Goal: Information Seeking & Learning: Find specific page/section

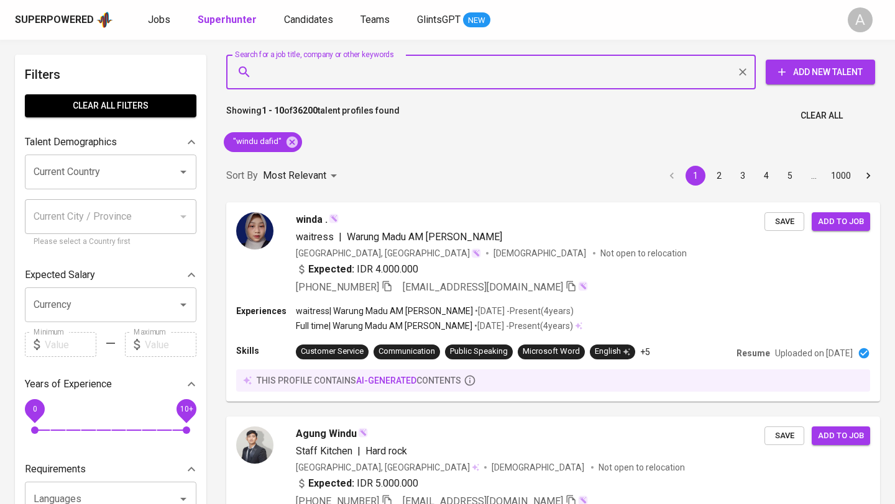
click at [822, 123] on button "Clear All" at bounding box center [821, 115] width 52 height 23
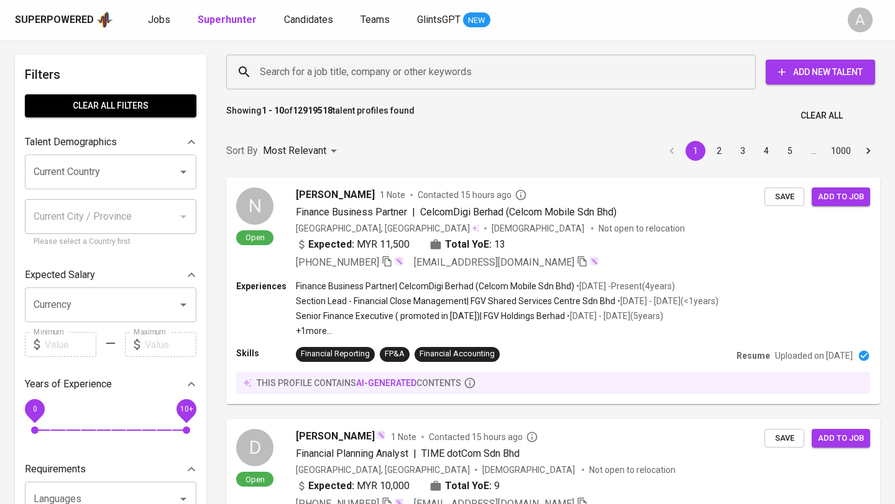
click at [404, 80] on input "Search for a job title, company or other keywords" at bounding box center [494, 72] width 475 height 24
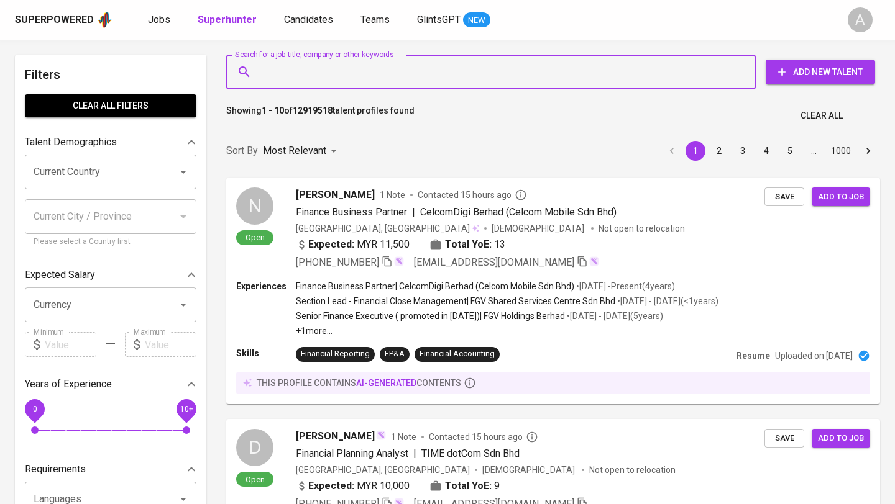
paste input "[PERSON_NAME]"
type input "[PERSON_NAME]"
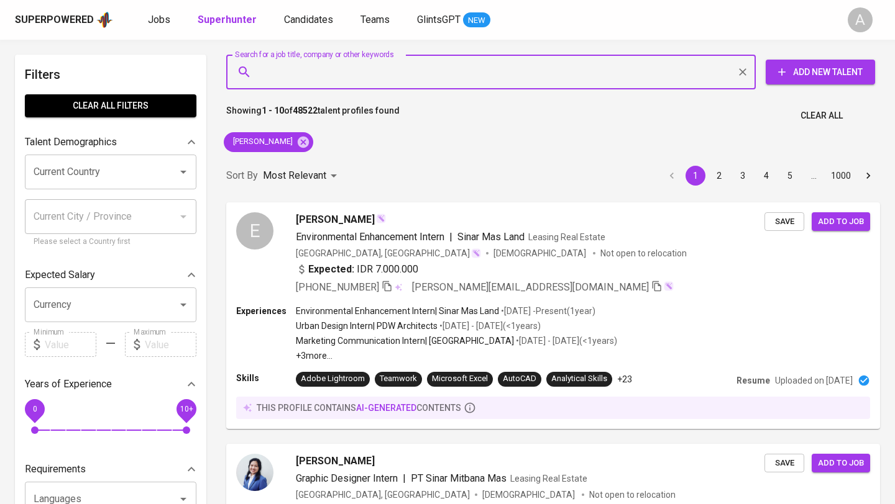
click at [810, 117] on span "Clear All" at bounding box center [821, 116] width 42 height 16
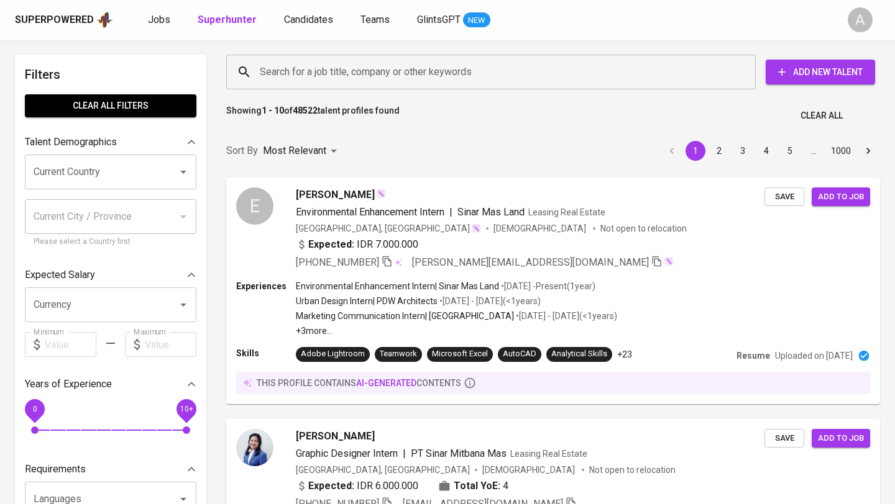
click at [342, 76] on input "Search for a job title, company or other keywords" at bounding box center [494, 72] width 475 height 24
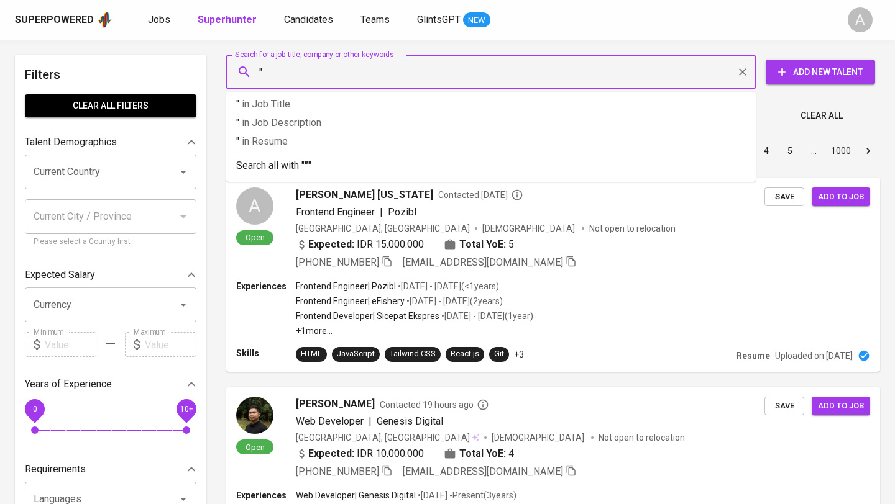
paste input "[PERSON_NAME]"
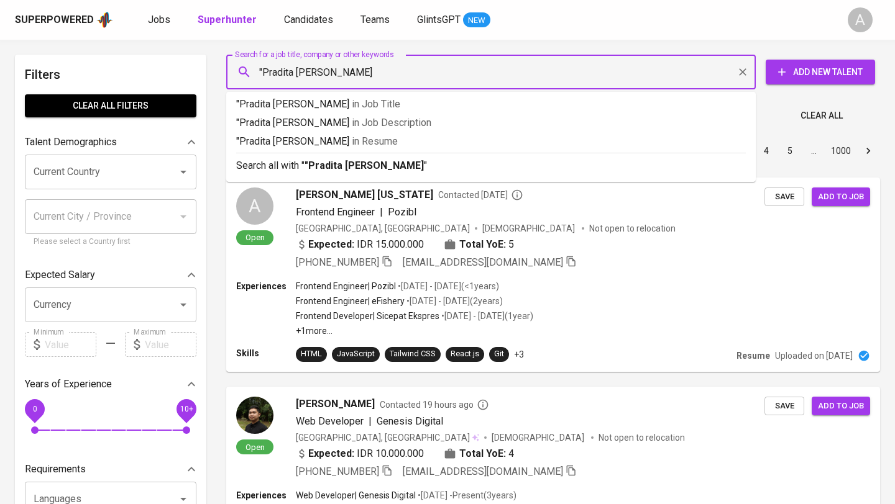
type input ""Pradita Astari Pratiwi""
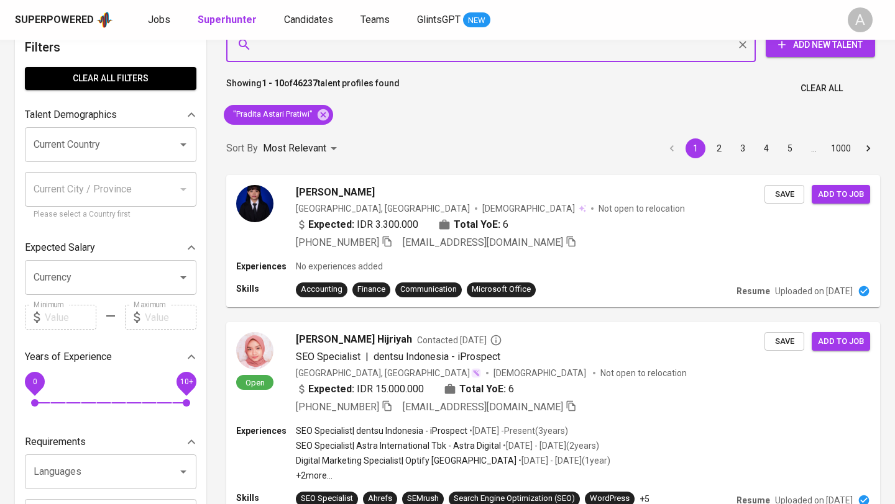
scroll to position [30, 0]
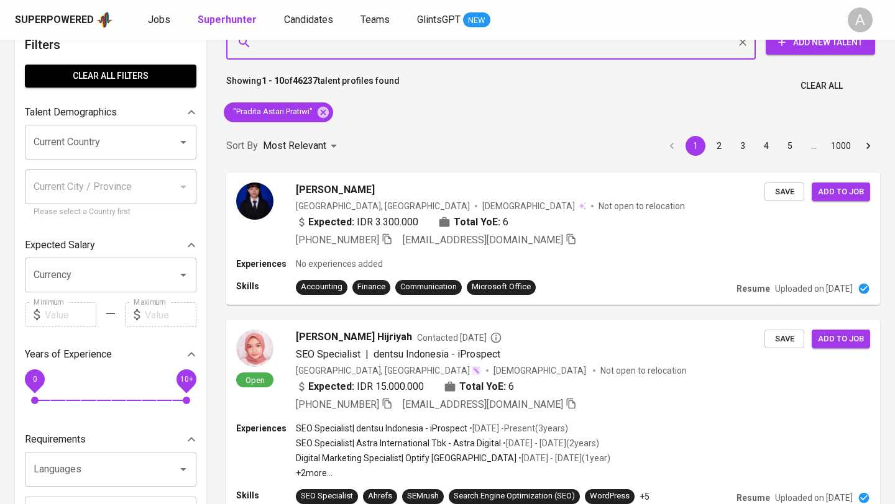
click at [800, 78] on span "Clear All" at bounding box center [821, 86] width 42 height 16
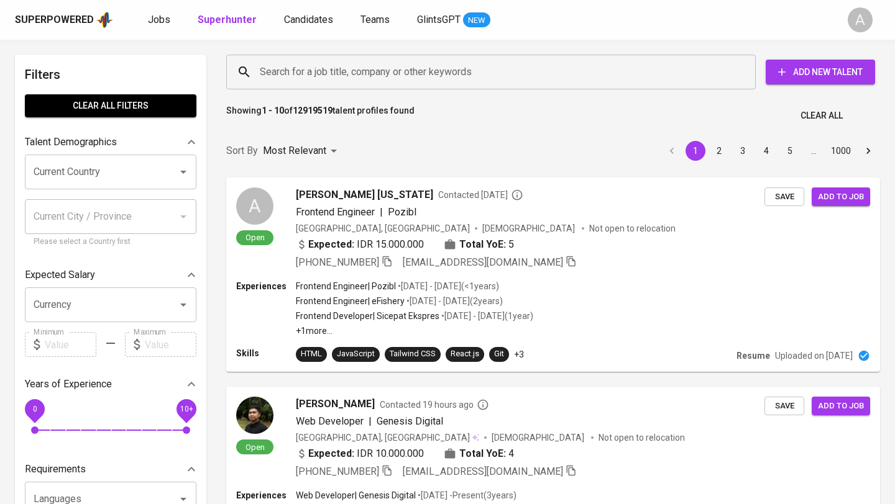
click at [365, 76] on input "Search for a job title, company or other keywords" at bounding box center [494, 72] width 475 height 24
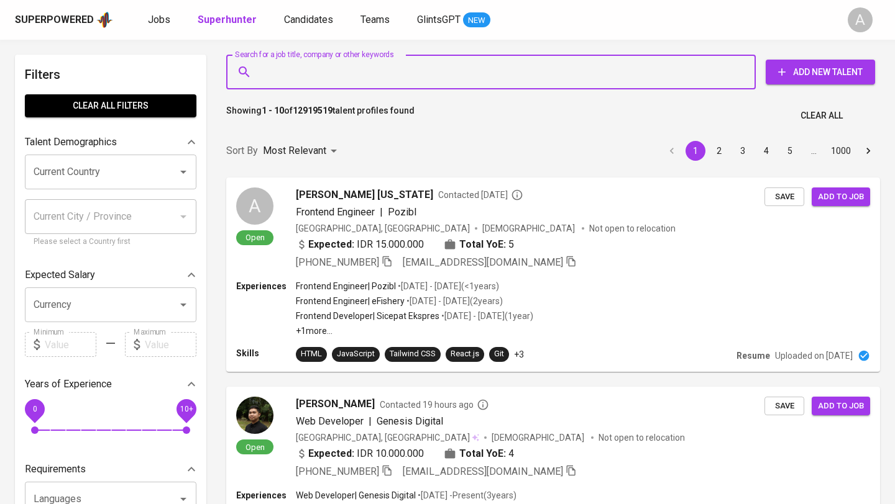
paste input "[EMAIL_ADDRESS][DOMAIN_NAME]"
type input "[EMAIL_ADDRESS][DOMAIN_NAME]"
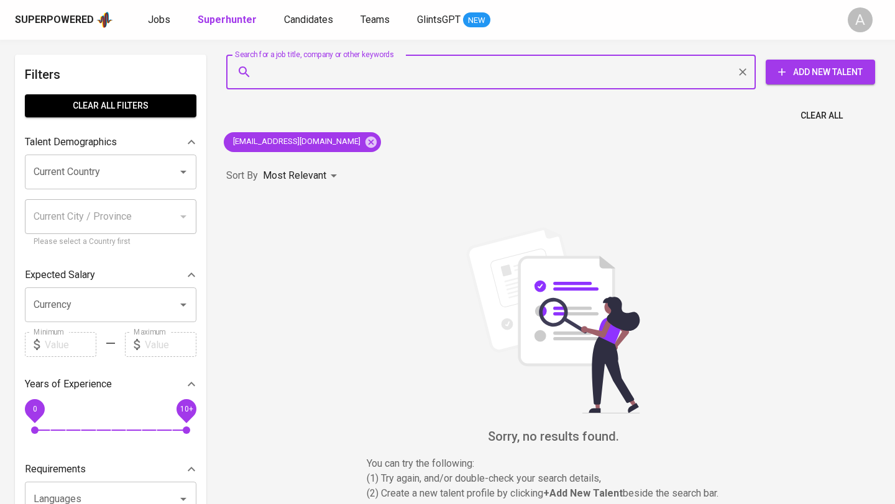
click at [819, 116] on span "Clear All" at bounding box center [821, 116] width 42 height 16
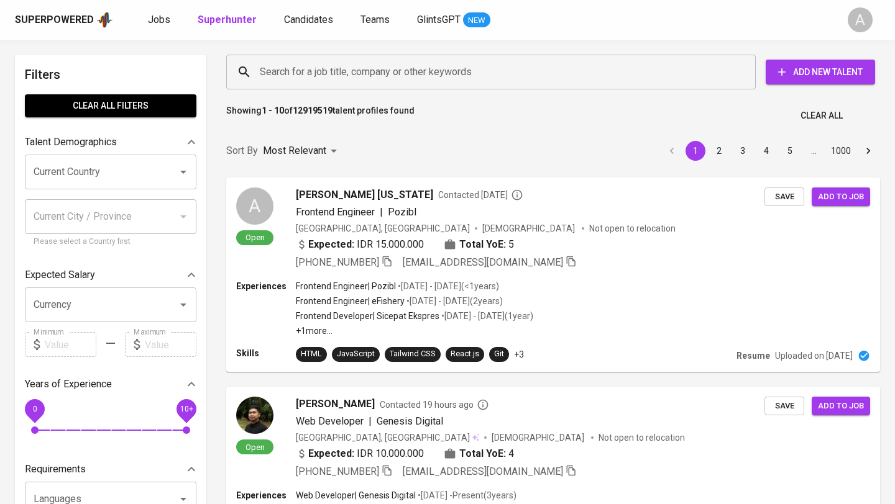
click at [354, 71] on input "Search for a job title, company or other keywords" at bounding box center [494, 72] width 475 height 24
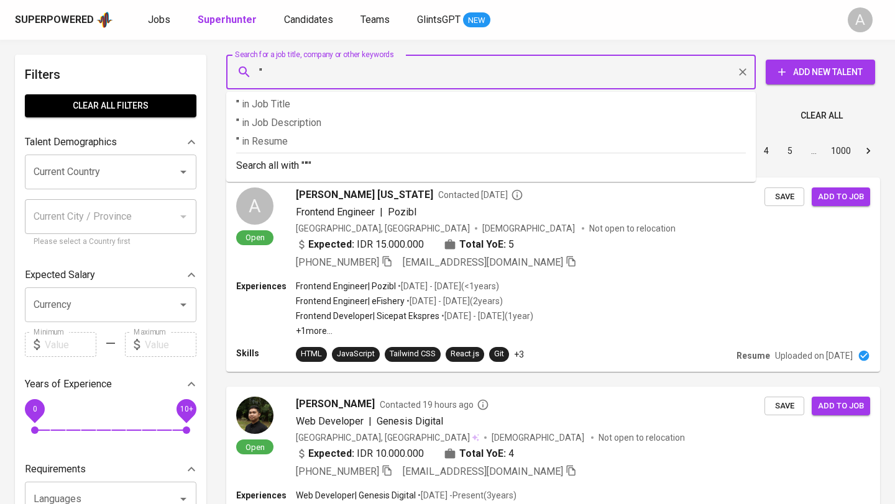
paste input "Irvan Andriyanto"
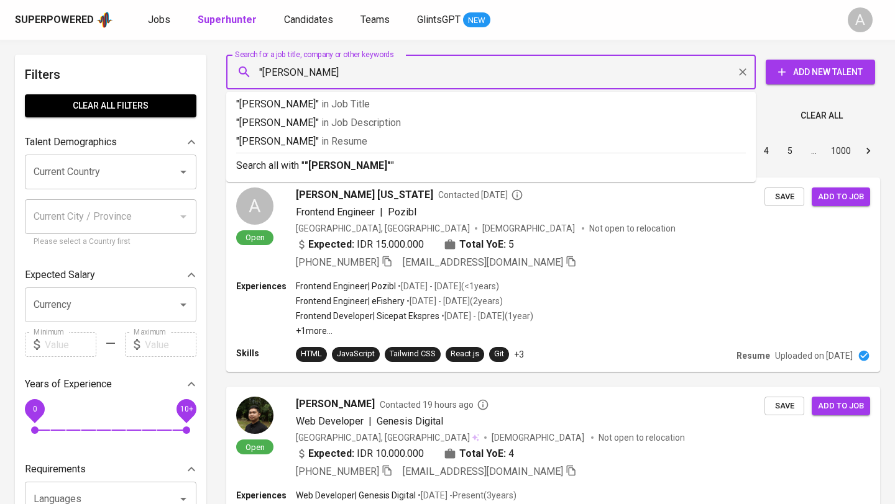
type input ""Irvan Andriyanto""
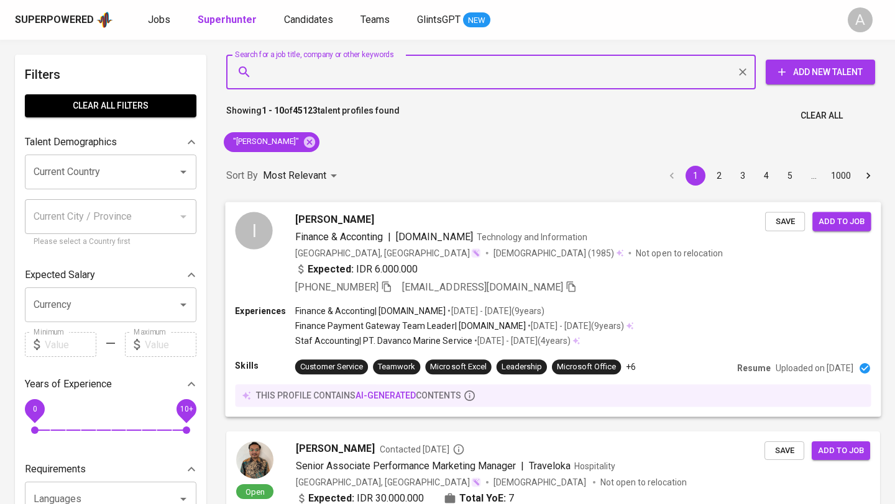
click at [702, 281] on div "+62 821-1237-7045 andrinailah@gmail.com" at bounding box center [530, 287] width 470 height 15
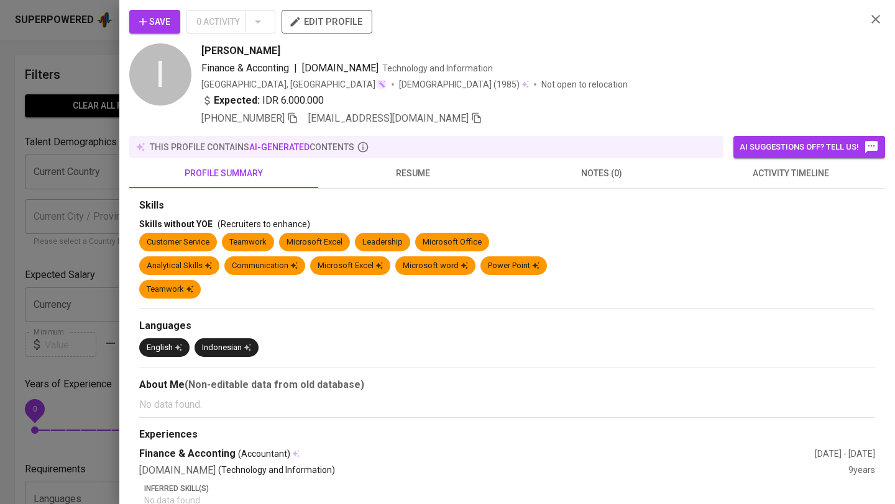
click at [427, 176] on span "resume" at bounding box center [413, 174] width 174 height 16
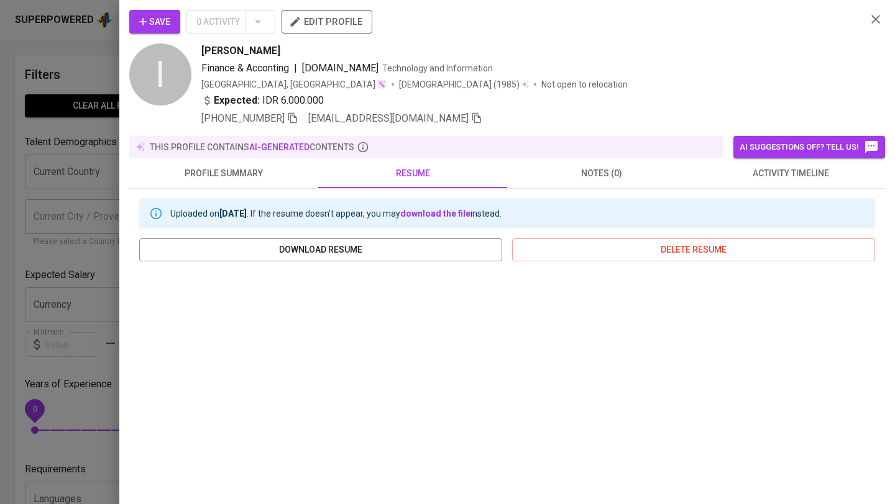
click at [234, 160] on button "profile summary" at bounding box center [223, 173] width 189 height 30
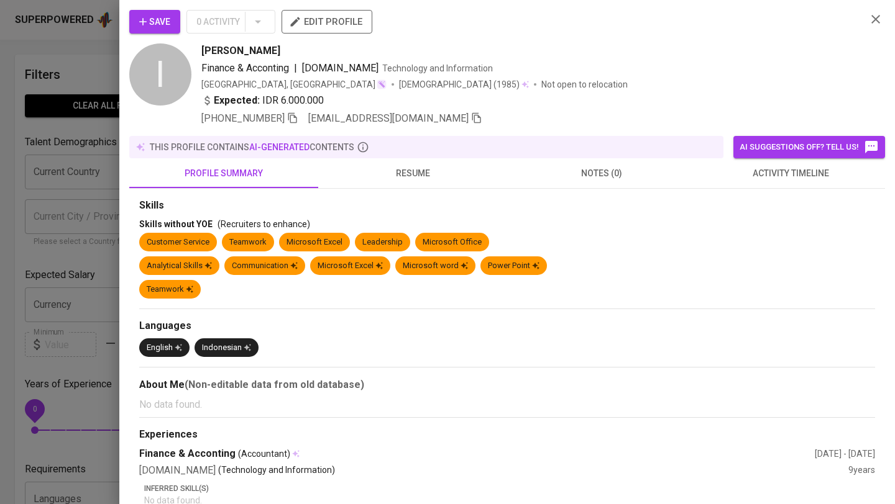
click at [876, 13] on icon "button" at bounding box center [875, 19] width 15 height 15
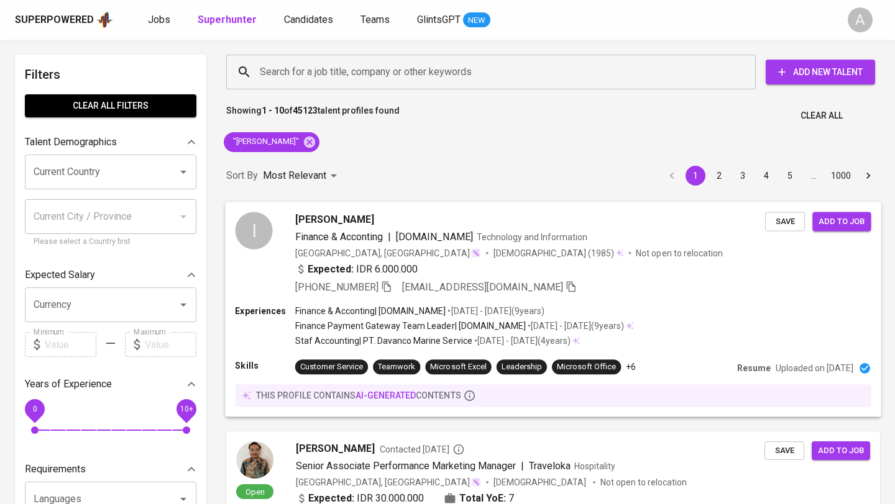
click at [590, 226] on div "[PERSON_NAME]" at bounding box center [530, 219] width 470 height 15
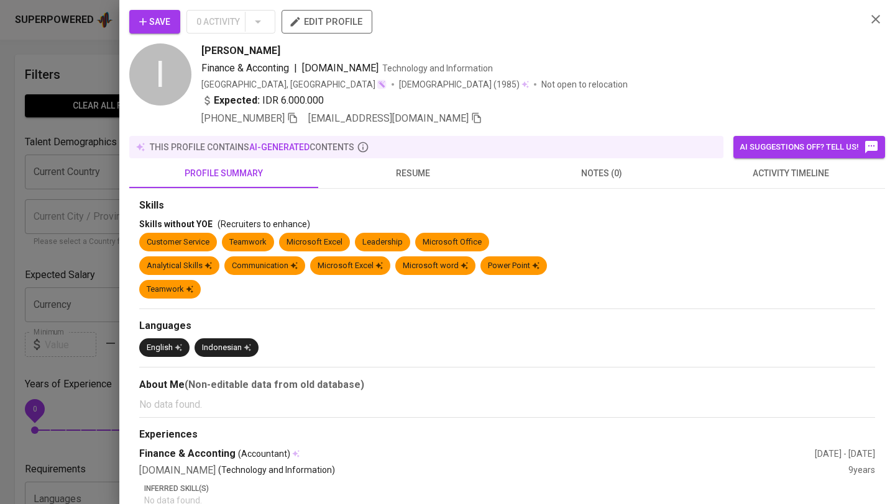
click at [427, 176] on span "resume" at bounding box center [413, 174] width 174 height 16
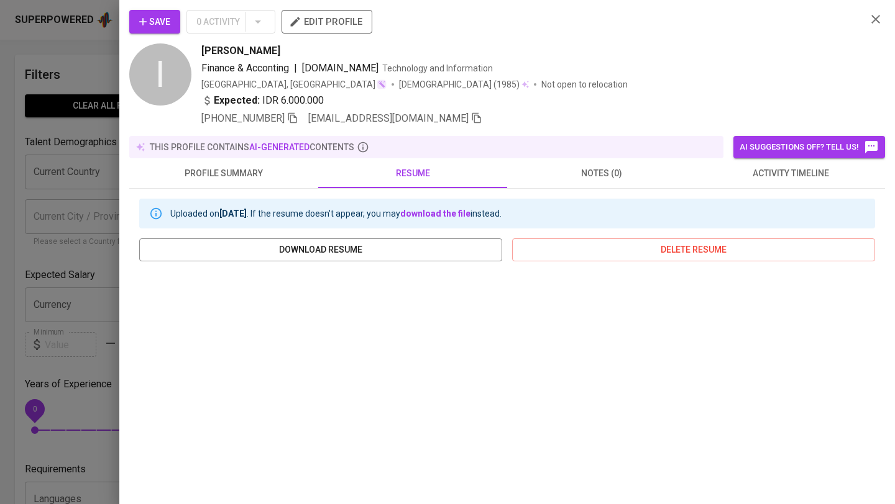
click at [869, 21] on icon "button" at bounding box center [875, 19] width 15 height 15
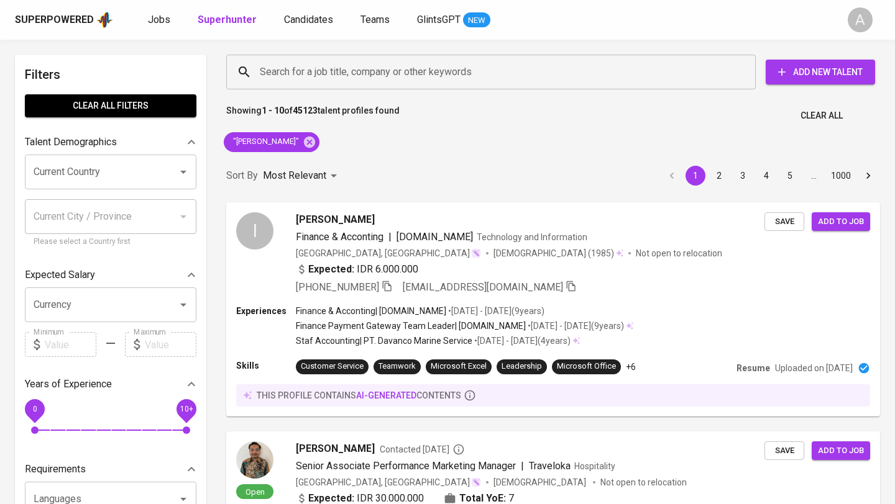
click at [836, 116] on span "Clear All" at bounding box center [821, 116] width 42 height 16
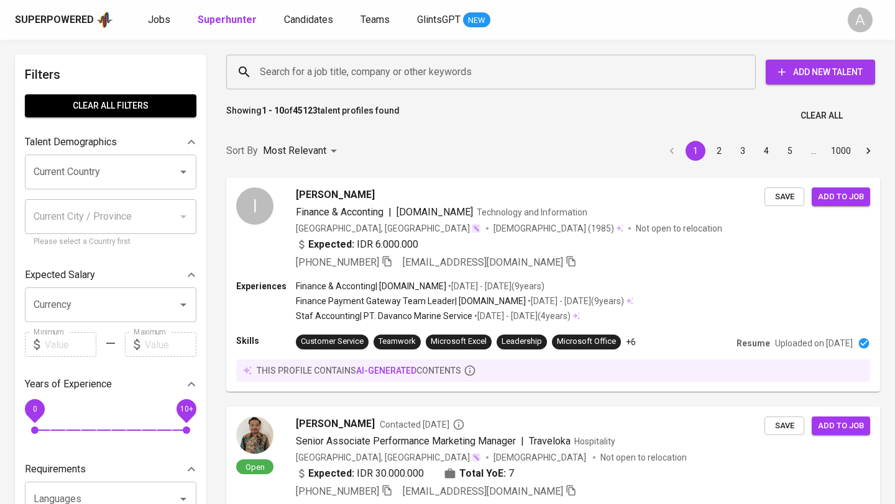
click at [427, 74] on input "Search for a job title, company or other keywords" at bounding box center [494, 72] width 475 height 24
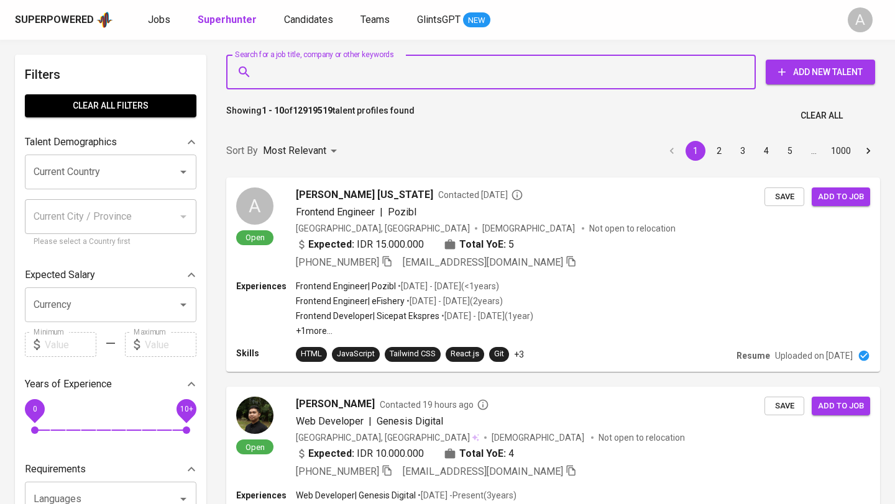
paste input "irvanandriyanto@gmail.com"
type input "irvanandriyanto@gmail.com"
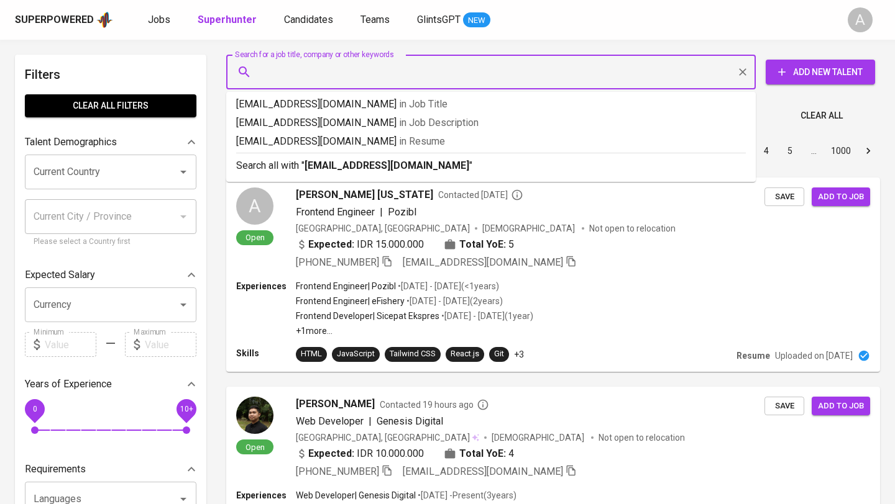
click at [828, 117] on span "Clear All" at bounding box center [821, 116] width 42 height 16
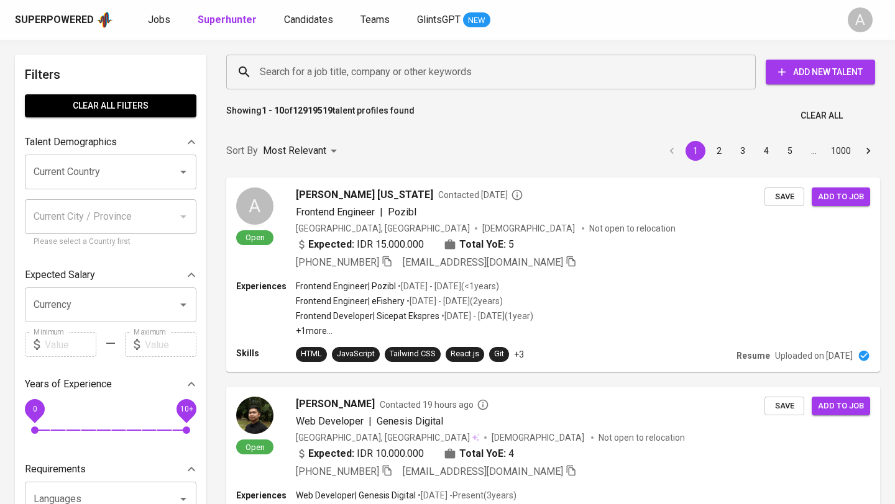
click at [474, 60] on input "Search for a job title, company or other keywords" at bounding box center [494, 72] width 475 height 24
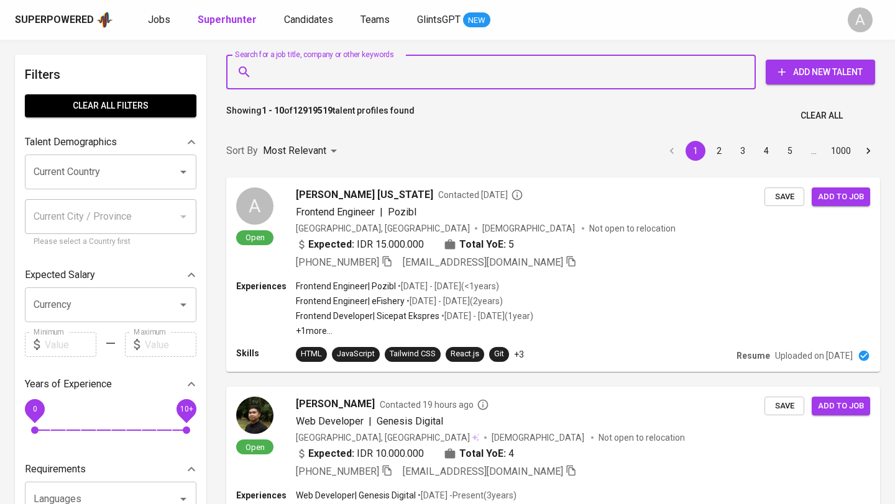
paste input "irvanandriyanto@gmail.com"
type input "irvanandriyanto@gmail.com"
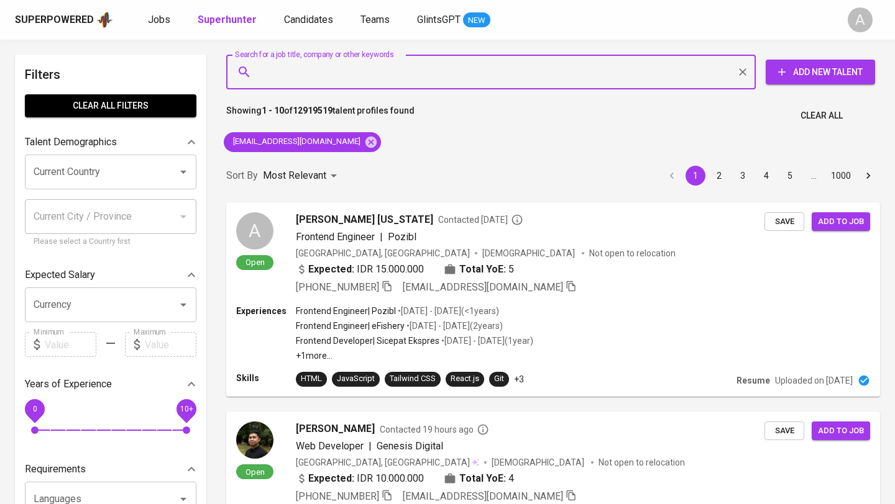
click at [706, 80] on input "Search for a job title, company or other keywords" at bounding box center [494, 72] width 475 height 24
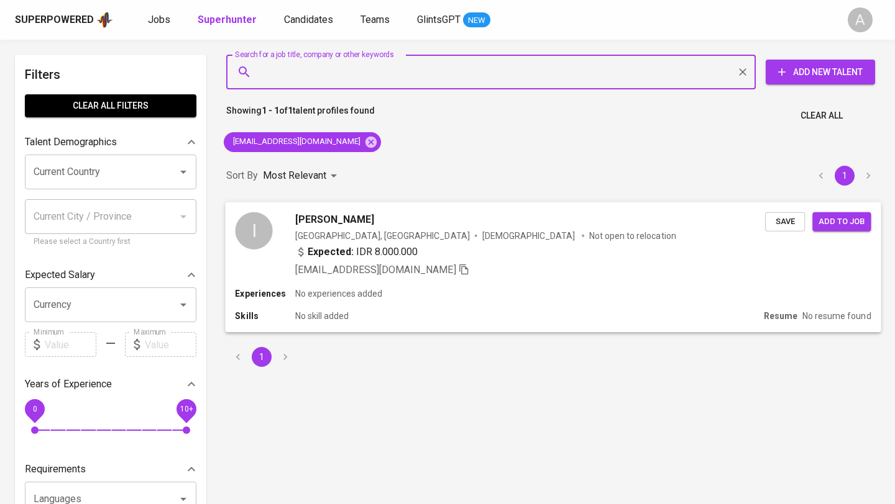
click at [483, 260] on div "Expected: IDR 8.000.000" at bounding box center [530, 253] width 470 height 18
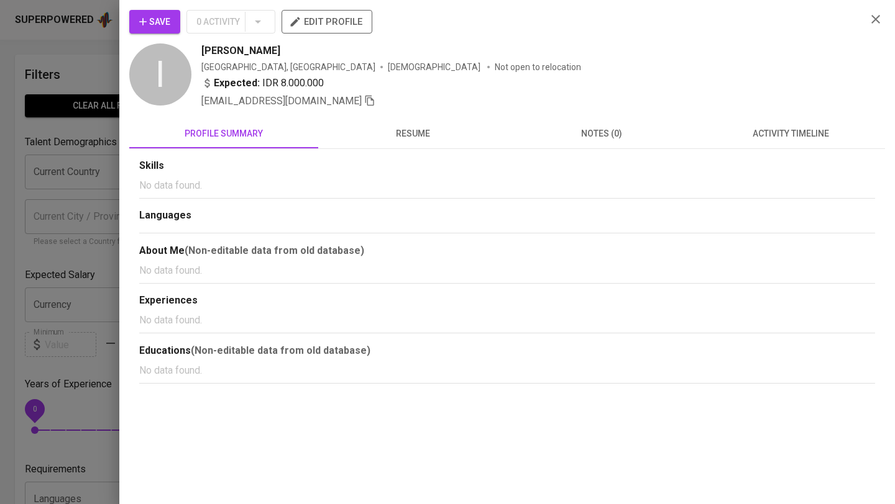
click at [427, 140] on span "resume" at bounding box center [413, 134] width 174 height 16
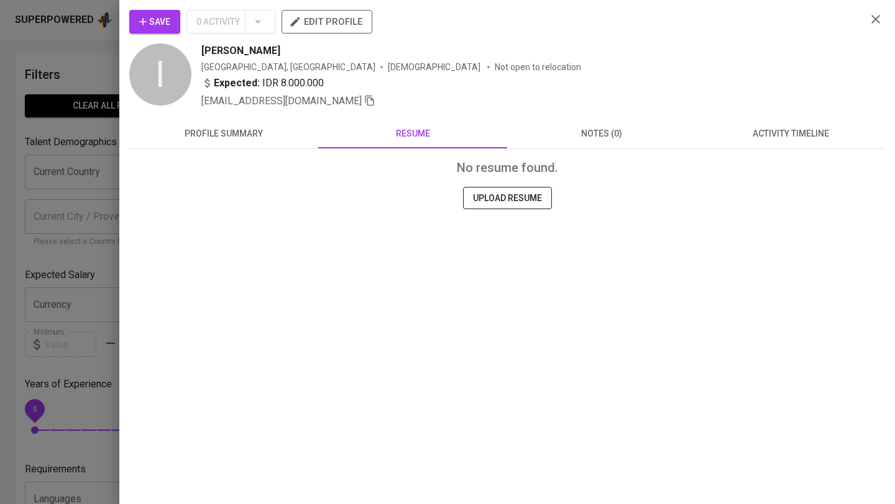
click at [552, 130] on span "notes (0)" at bounding box center [601, 134] width 174 height 16
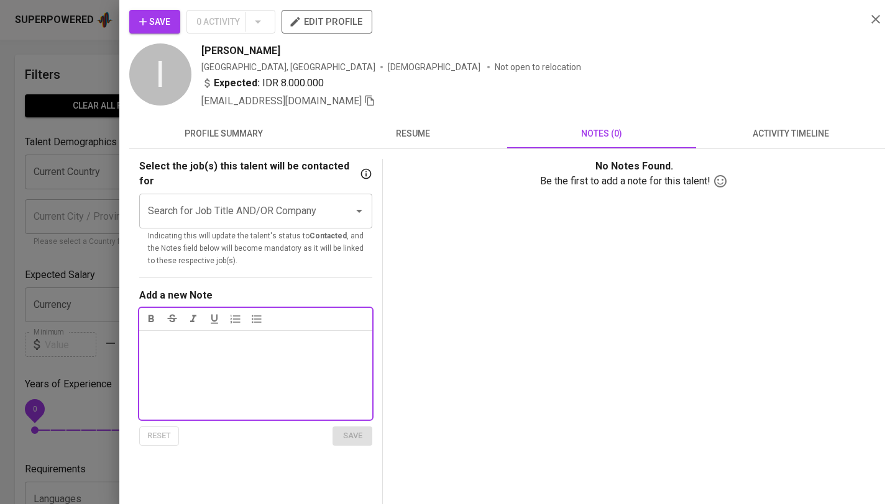
click at [771, 140] on span "activity timeline" at bounding box center [790, 134] width 174 height 16
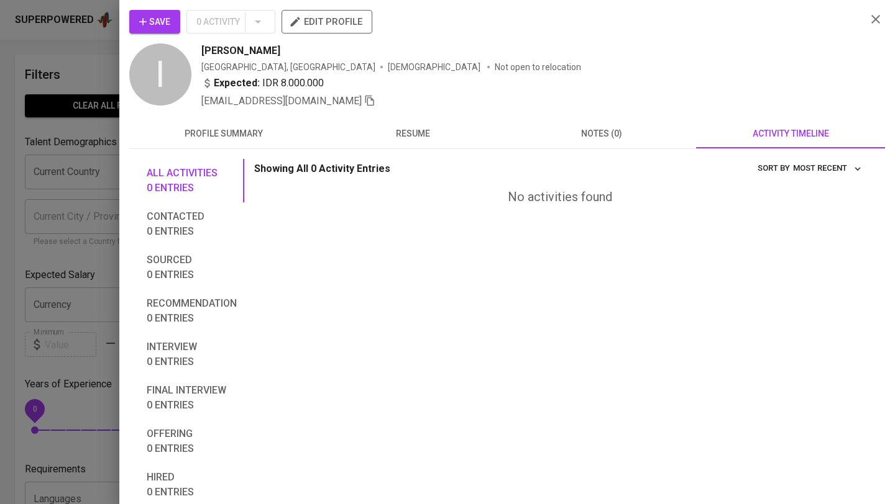
click at [199, 137] on span "profile summary" at bounding box center [224, 134] width 174 height 16
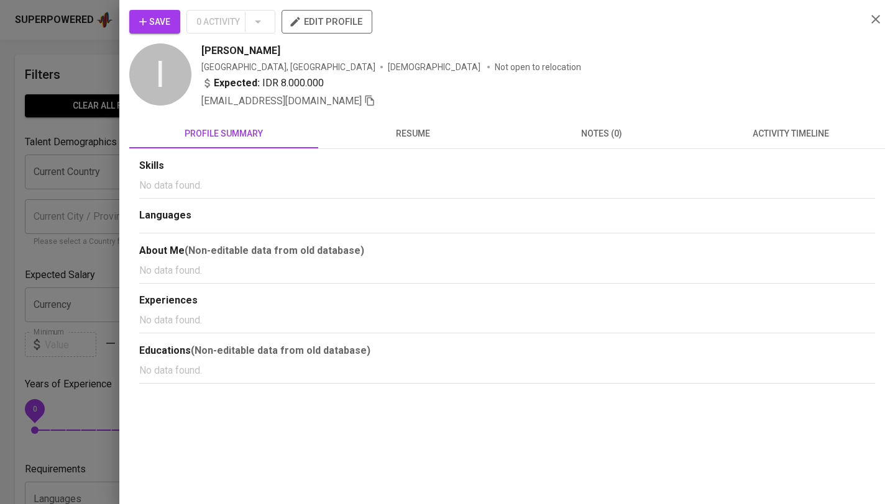
click at [869, 21] on icon "button" at bounding box center [875, 19] width 15 height 15
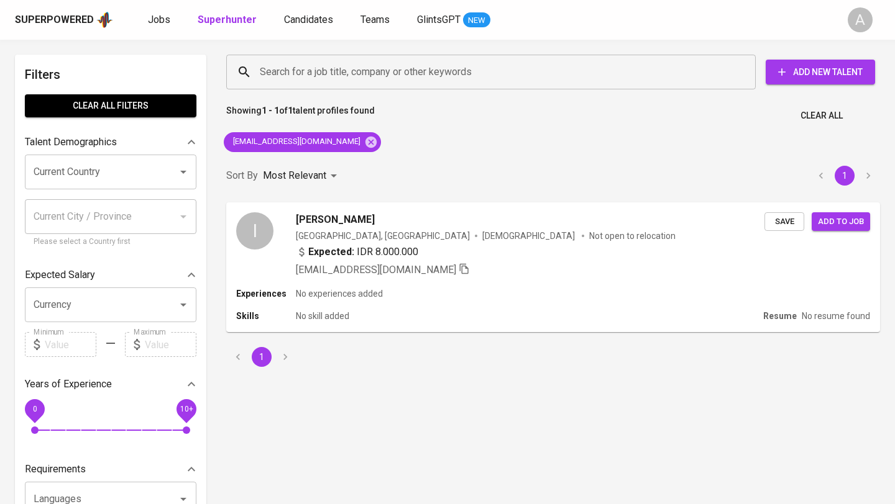
click at [841, 122] on span "Clear All" at bounding box center [821, 116] width 42 height 16
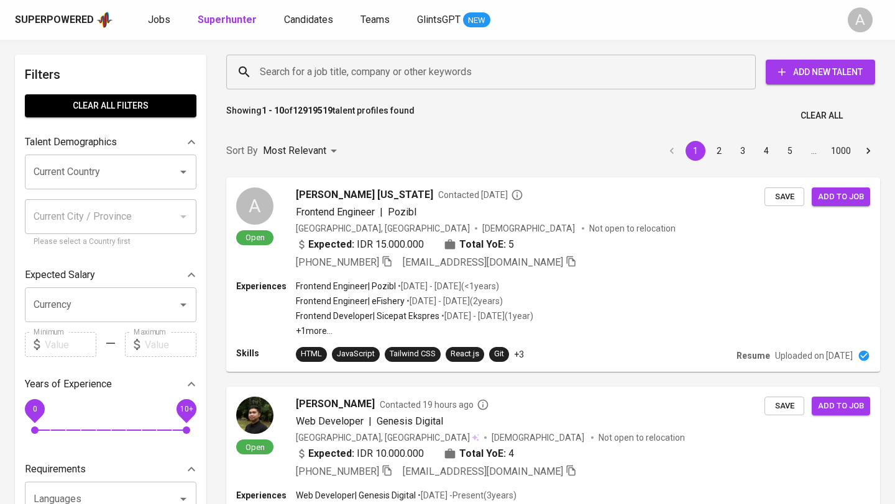
click at [395, 71] on input "Search for a job title, company or other keywords" at bounding box center [494, 72] width 475 height 24
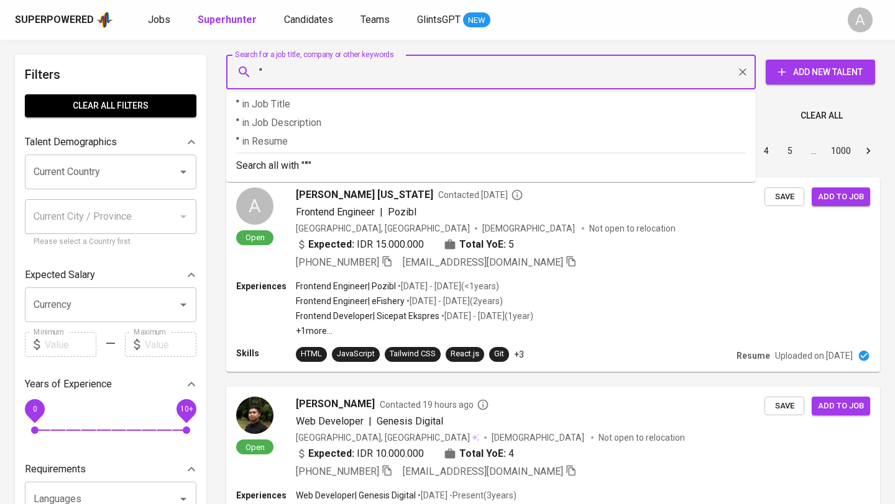
paste input "Billy Setiawan"
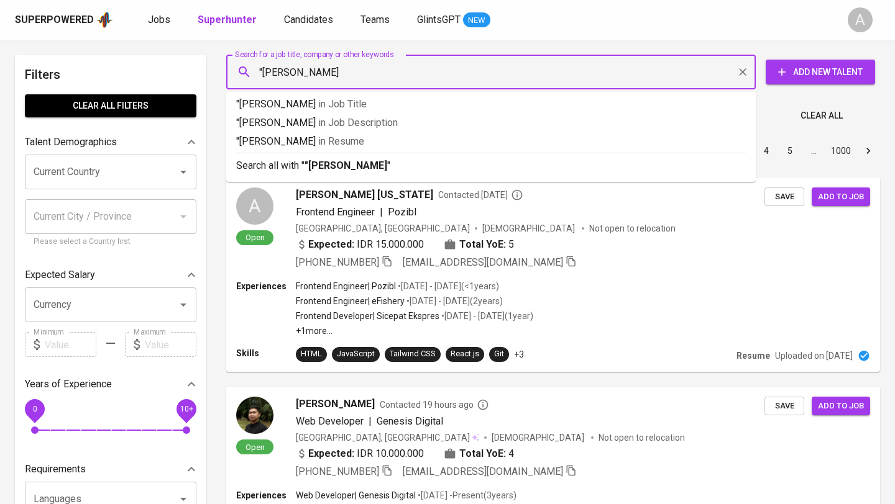
type input ""Billy Setiawan""
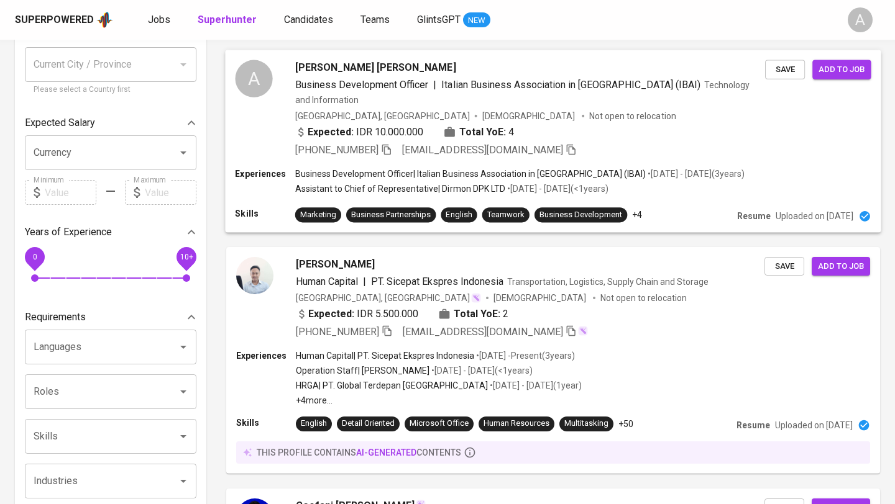
scroll to position [153, 0]
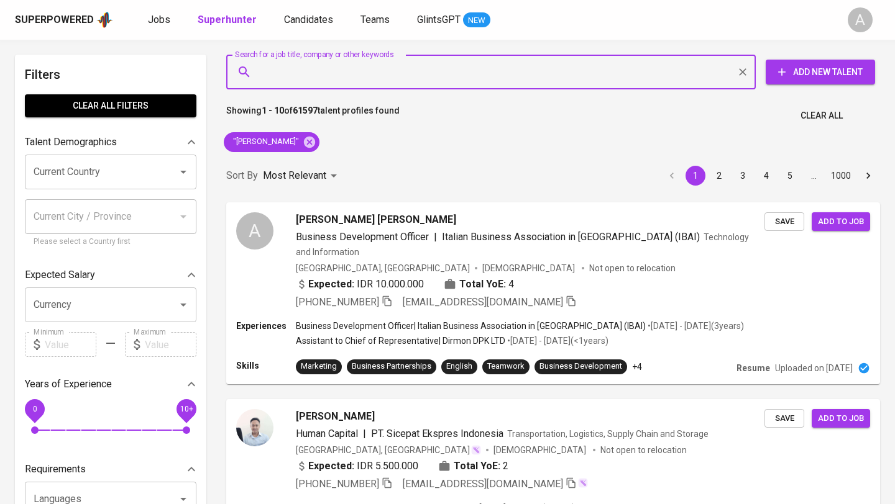
scroll to position [153, 0]
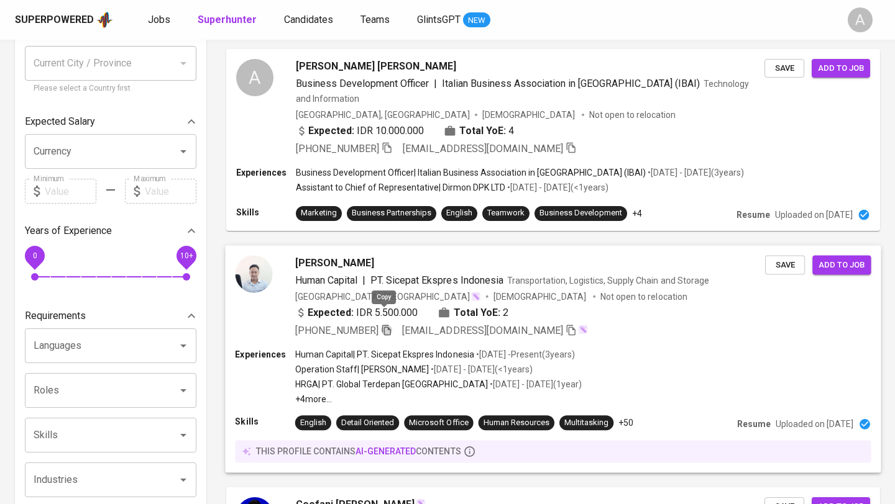
click at [381, 324] on icon "button" at bounding box center [386, 329] width 11 height 11
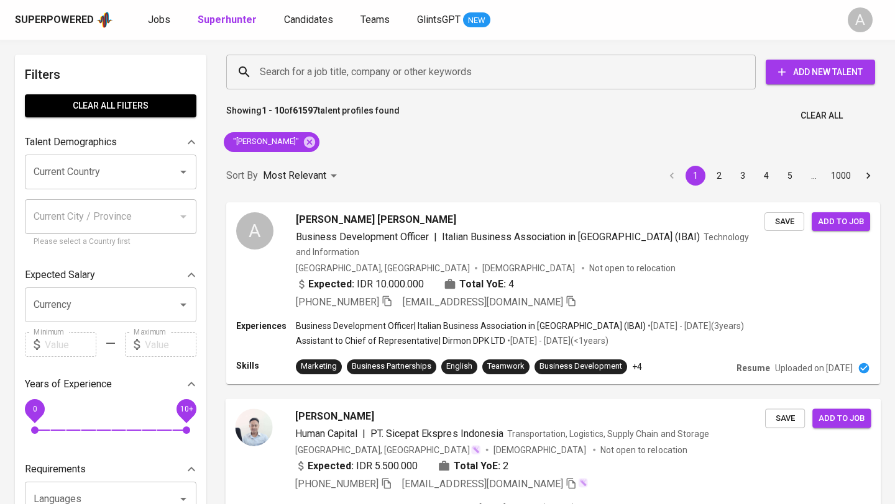
click at [814, 116] on span "Clear All" at bounding box center [821, 116] width 42 height 16
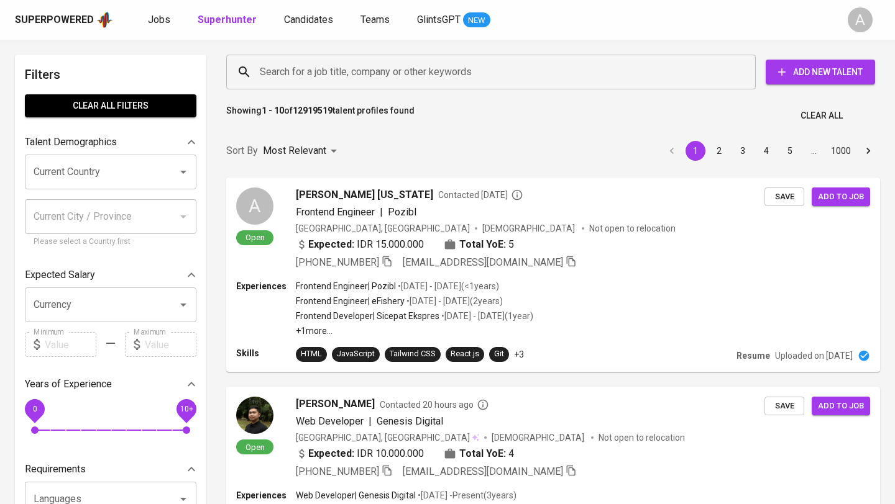
click at [538, 78] on input "Search for a job title, company or other keywords" at bounding box center [494, 72] width 475 height 24
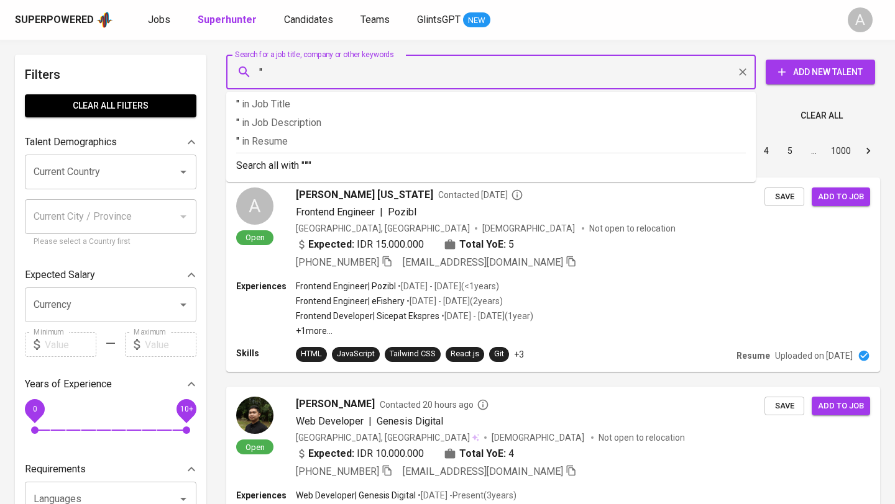
paste input "Tubagus Raka"
click at [538, 80] on input ""Tubagus Raka" at bounding box center [494, 72] width 475 height 24
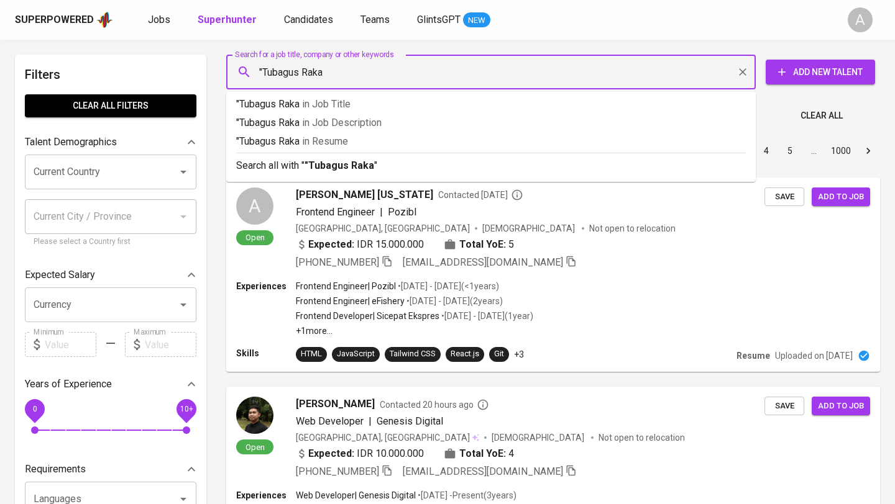
type input ""Tubagus Raka""
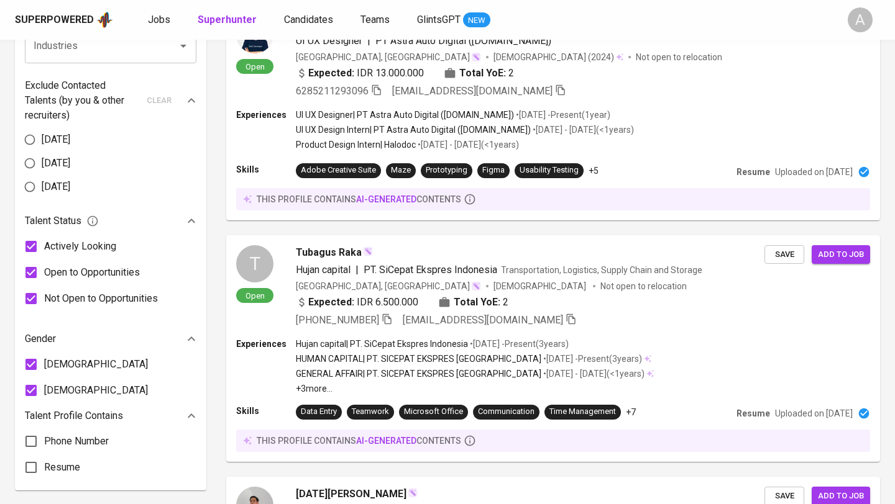
scroll to position [602, 0]
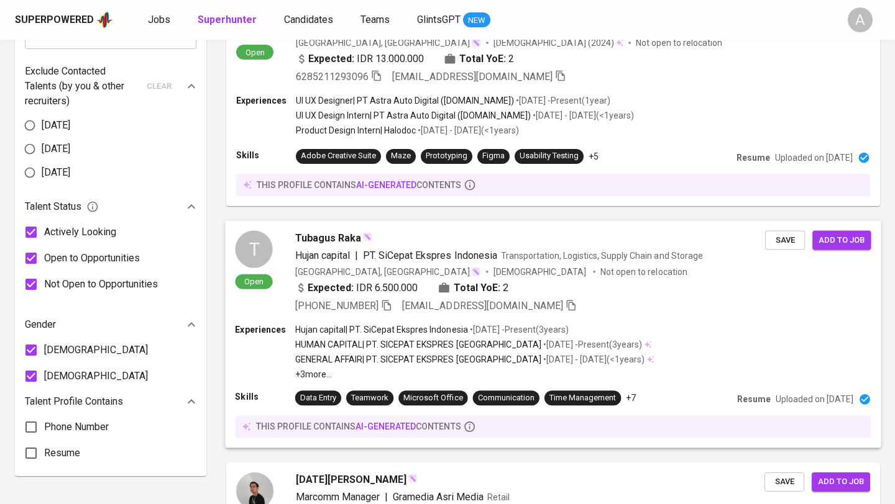
click at [593, 289] on div "Expected: IDR 6.500.000 Total YoE: 2" at bounding box center [530, 289] width 470 height 18
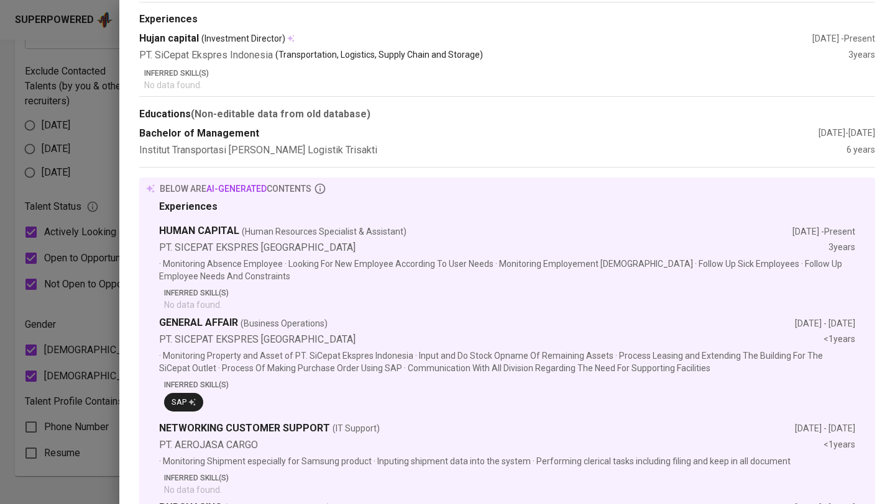
scroll to position [0, 0]
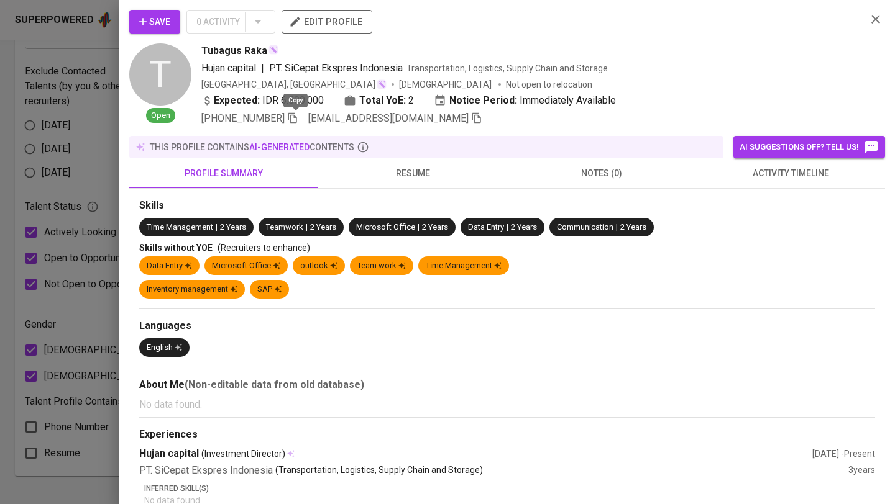
click at [298, 119] on icon "button" at bounding box center [292, 117] width 11 height 11
click at [870, 17] on icon "button" at bounding box center [875, 19] width 15 height 15
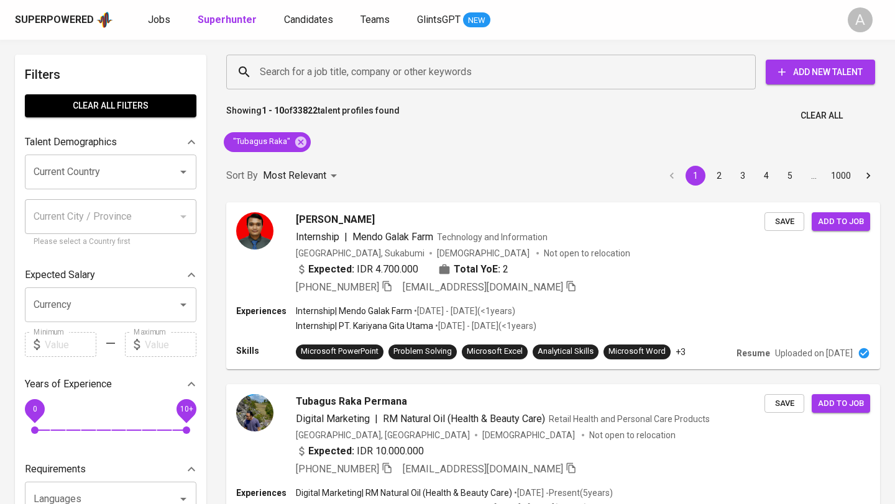
click at [819, 119] on span "Clear All" at bounding box center [821, 116] width 42 height 16
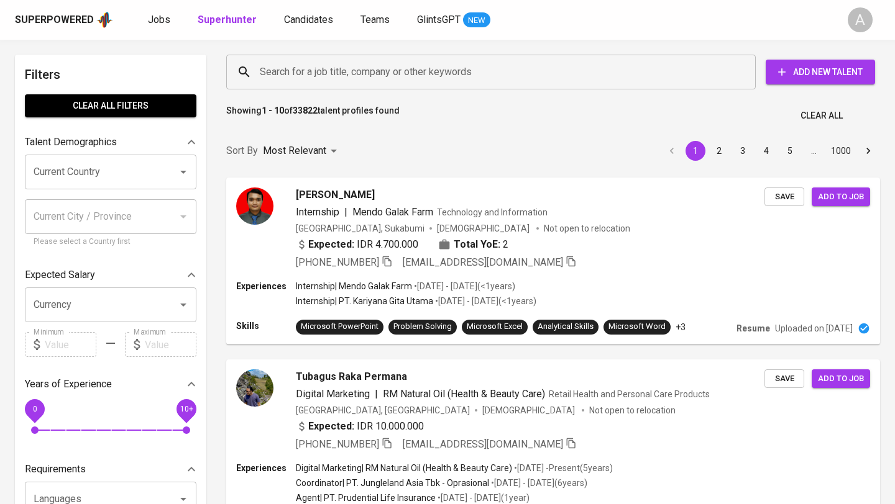
click at [403, 71] on input "Search for a job title, company or other keywords" at bounding box center [494, 72] width 475 height 24
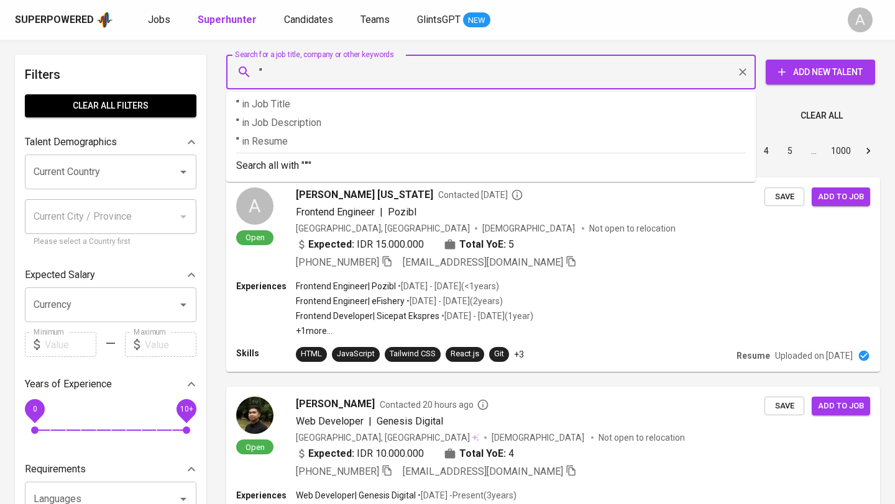
paste input "Nathalia Cristy Tewal"
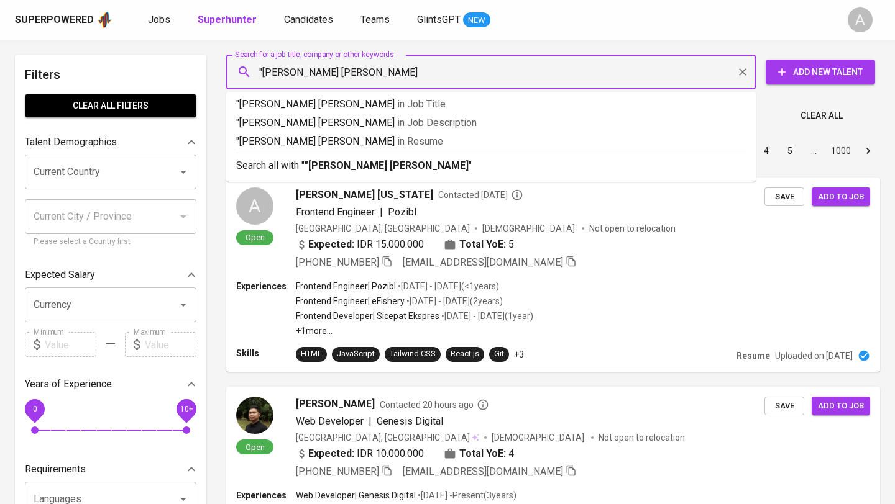
type input ""Nathalia Cristy Tewal""
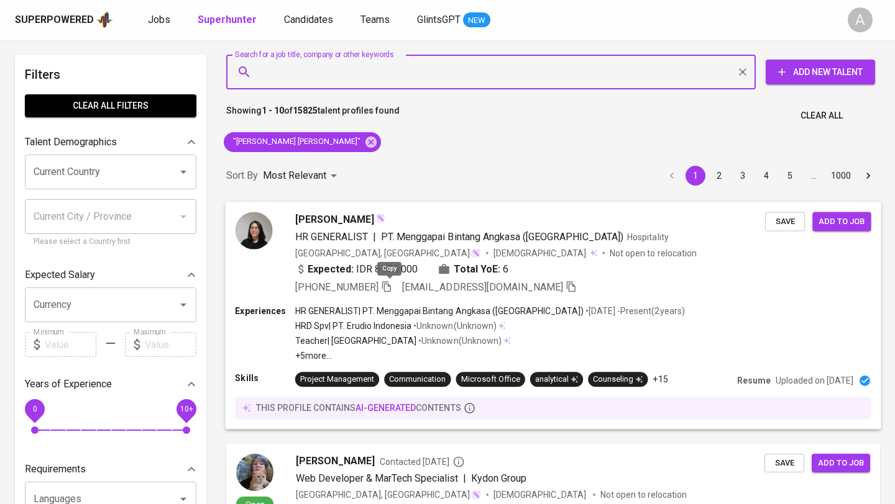
click at [388, 286] on icon "button" at bounding box center [386, 286] width 11 height 11
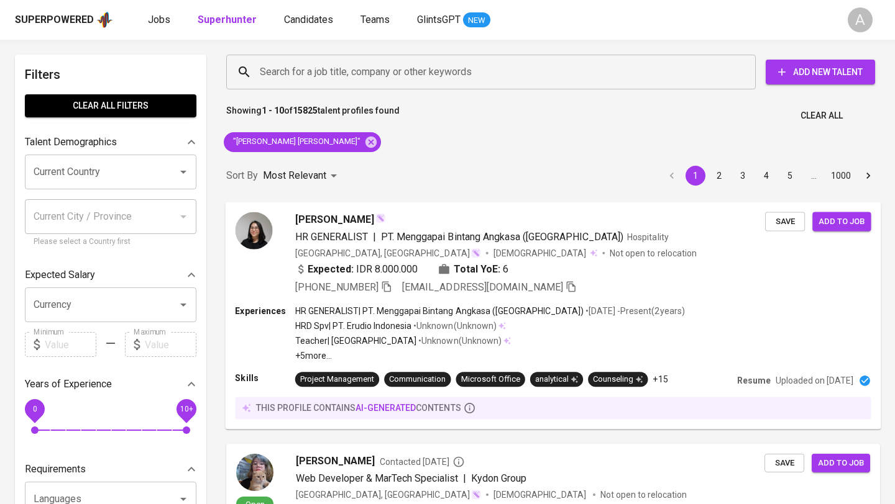
click at [839, 112] on span "Clear All" at bounding box center [821, 116] width 42 height 16
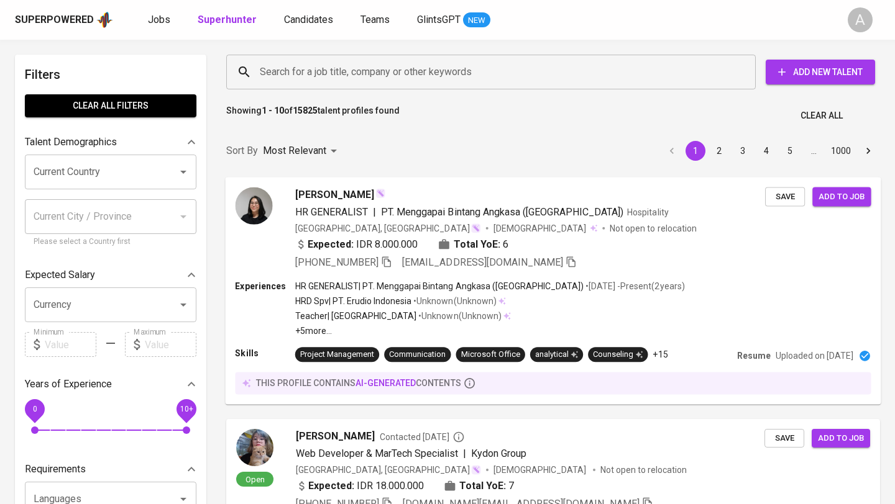
click at [409, 83] on input "Search for a job title, company or other keywords" at bounding box center [494, 72] width 475 height 24
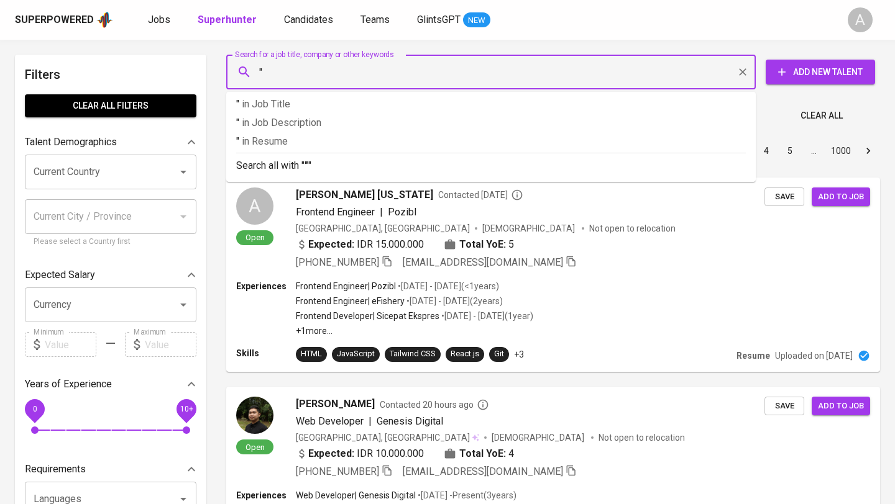
paste input "Kanaya Fasa"
type input ""Kanaya Fasa""
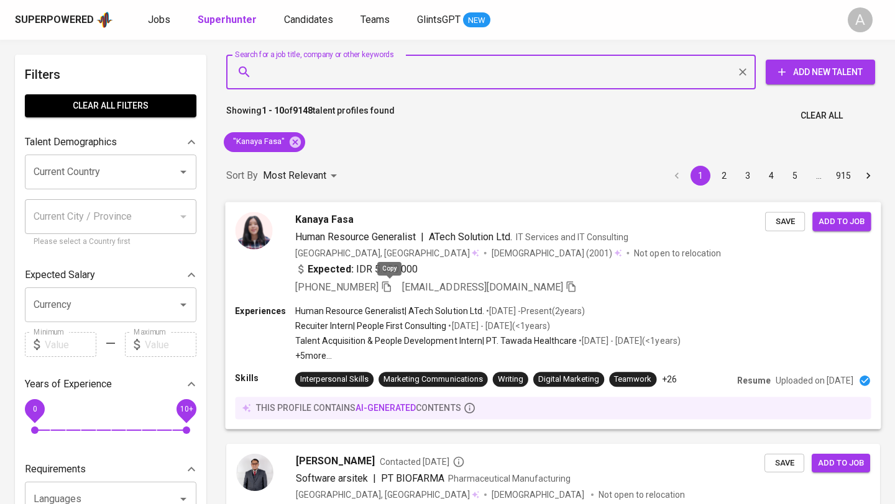
click at [388, 283] on icon "button" at bounding box center [386, 286] width 9 height 11
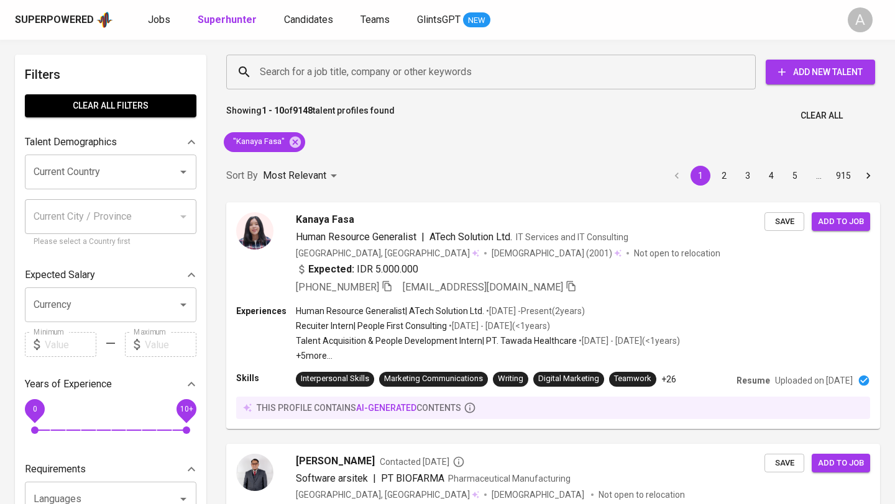
click at [807, 109] on span "Clear All" at bounding box center [821, 116] width 42 height 16
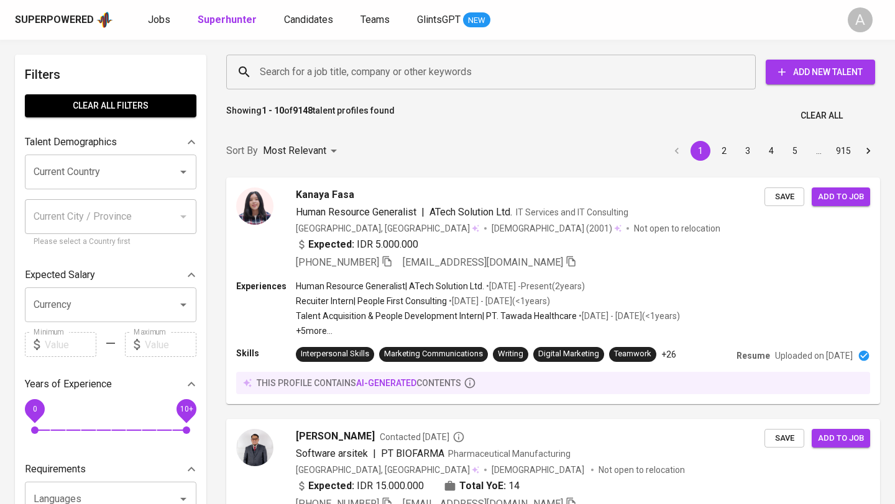
click at [393, 72] on input "Search for a job title, company or other keywords" at bounding box center [494, 72] width 475 height 24
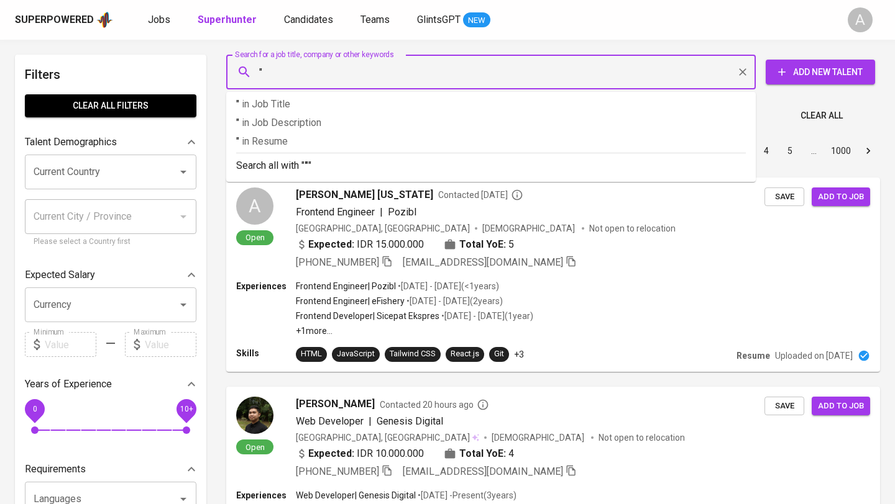
paste input "Reski Daffa Adrian Dunda"
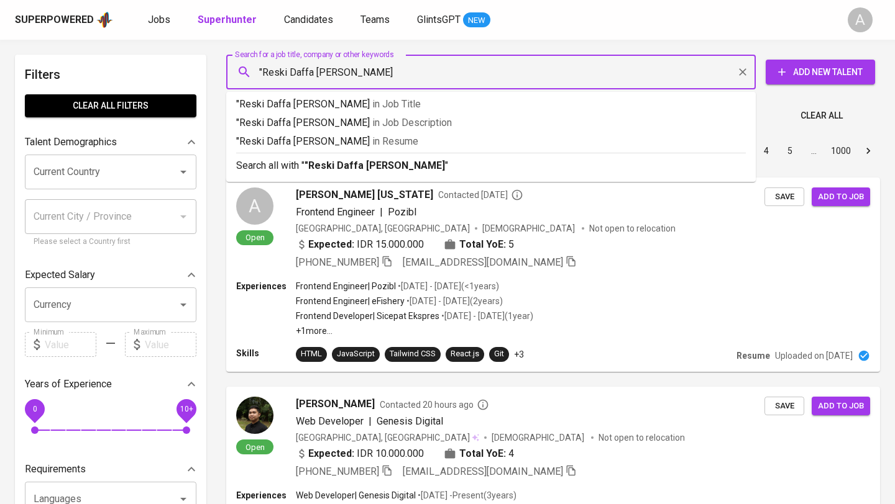
type input ""Reski Daffa Adrian Dunda""
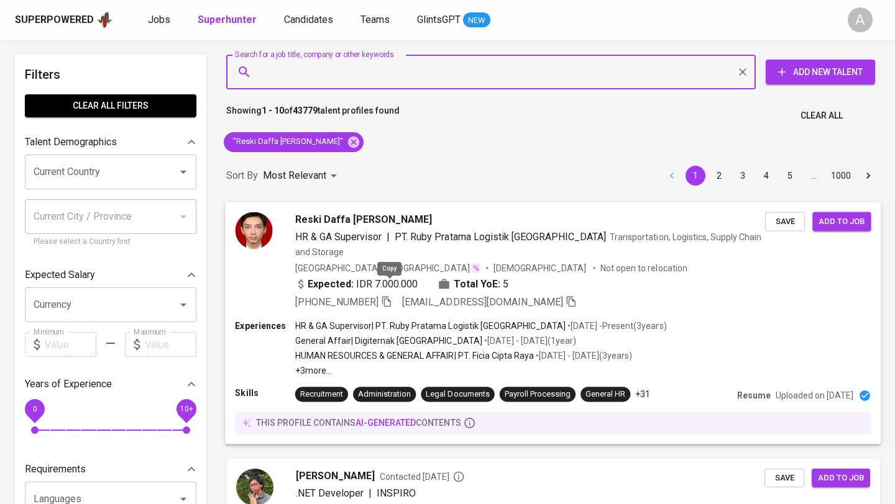
click at [391, 296] on icon "button" at bounding box center [386, 301] width 9 height 11
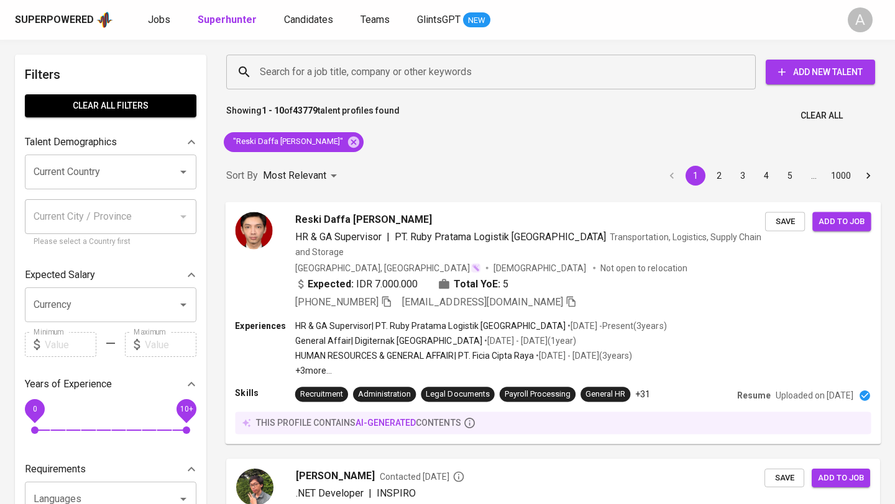
click at [813, 111] on span "Clear All" at bounding box center [821, 116] width 42 height 16
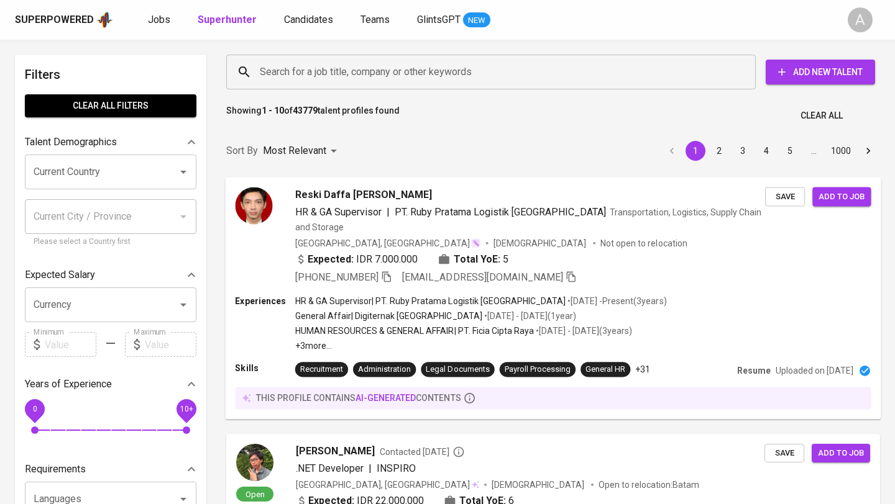
click at [385, 70] on input "Search for a job title, company or other keywords" at bounding box center [494, 72] width 475 height 24
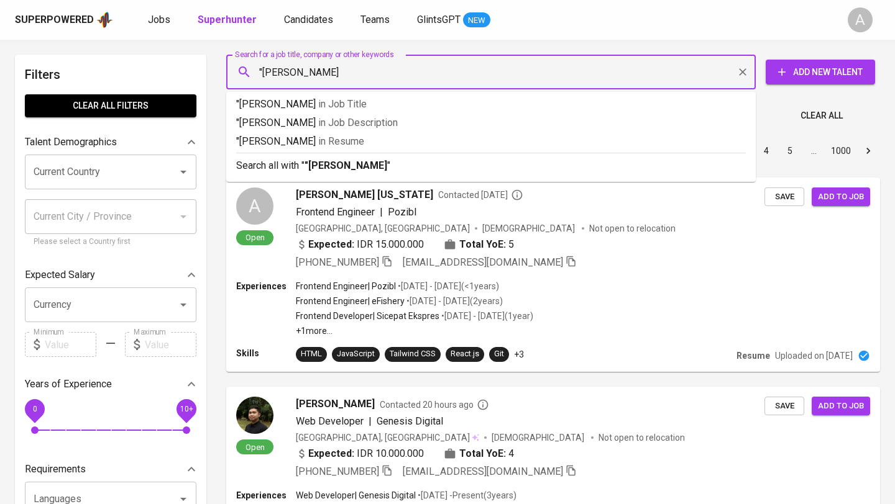
type input ""ida ayu""
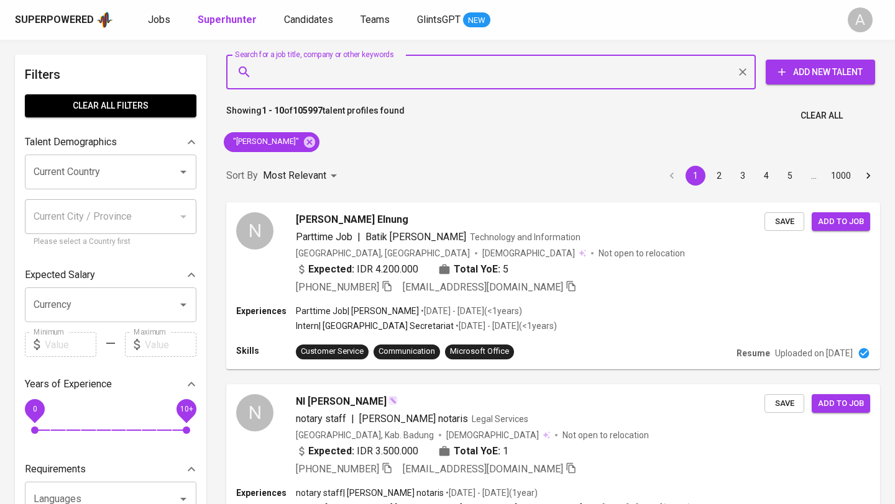
click at [804, 114] on span "Clear All" at bounding box center [821, 116] width 42 height 16
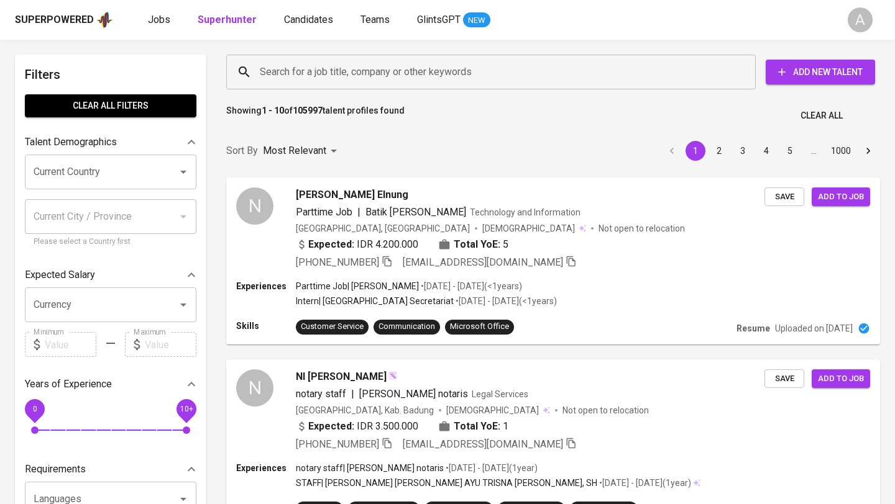
click at [332, 73] on input "Search for a job title, company or other keywords" at bounding box center [494, 72] width 475 height 24
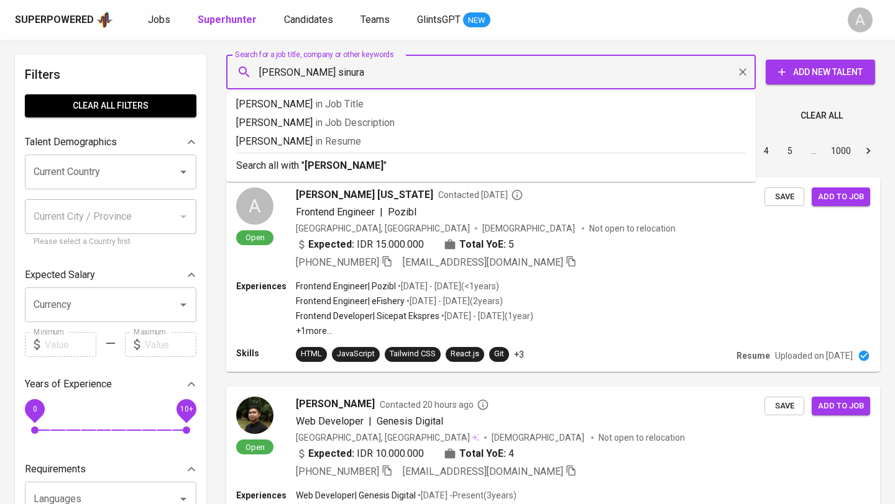
type input "dian sinurat"
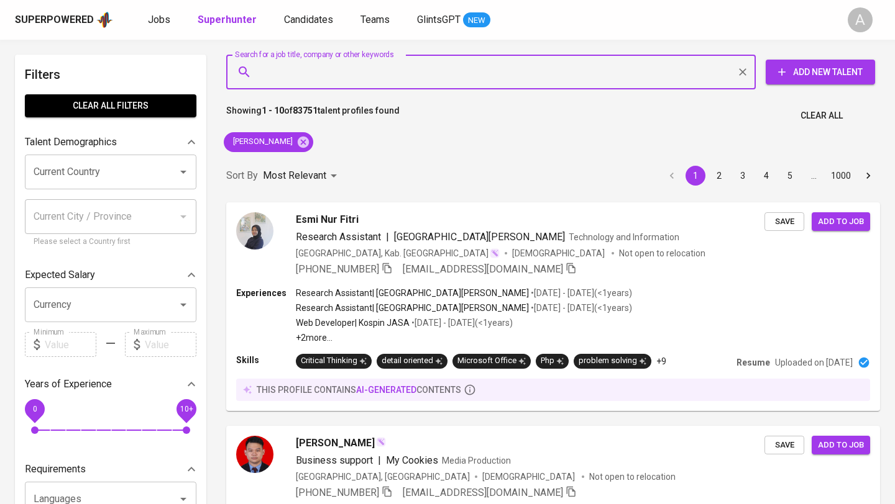
click at [833, 116] on span "Clear All" at bounding box center [821, 116] width 42 height 16
click at [472, 66] on input "Search for a job title, company or other keywords" at bounding box center [494, 72] width 475 height 24
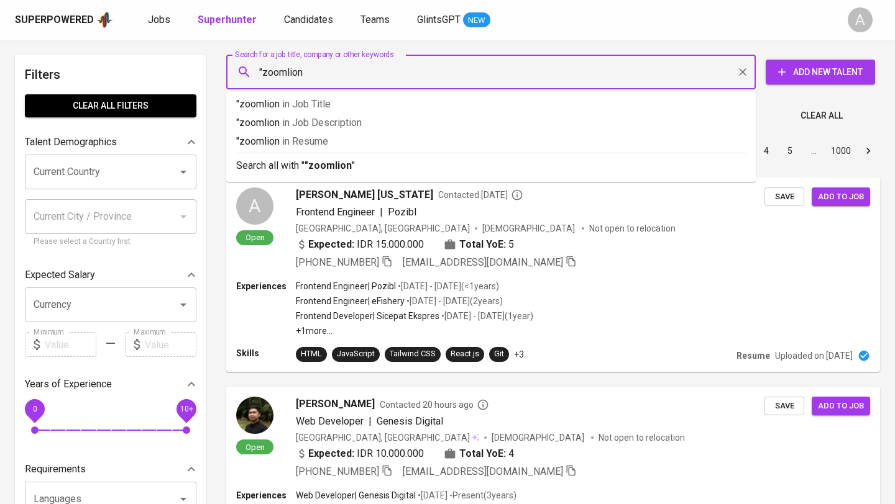
type input ""zoomlion""
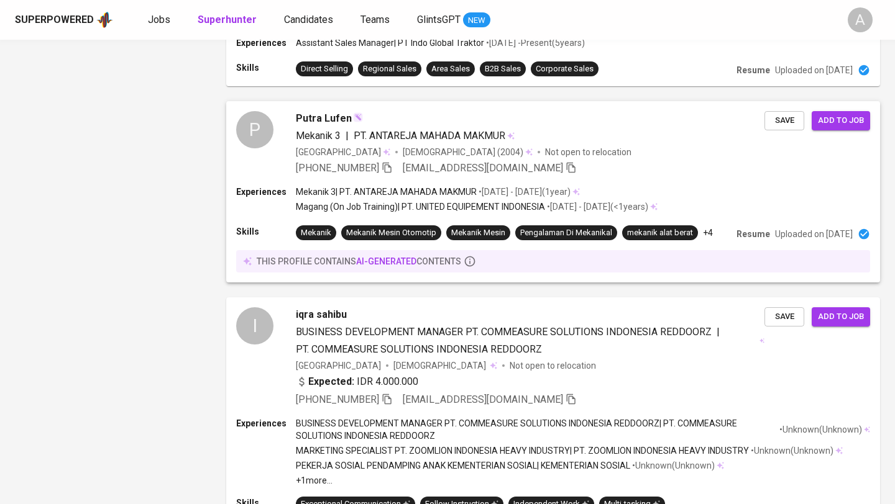
scroll to position [1889, 0]
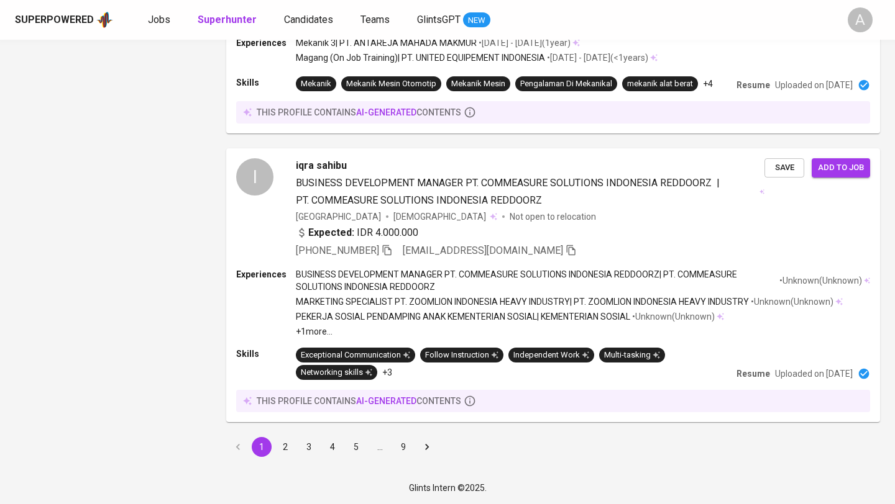
click at [426, 453] on icon "Go to next page" at bounding box center [427, 447] width 12 height 12
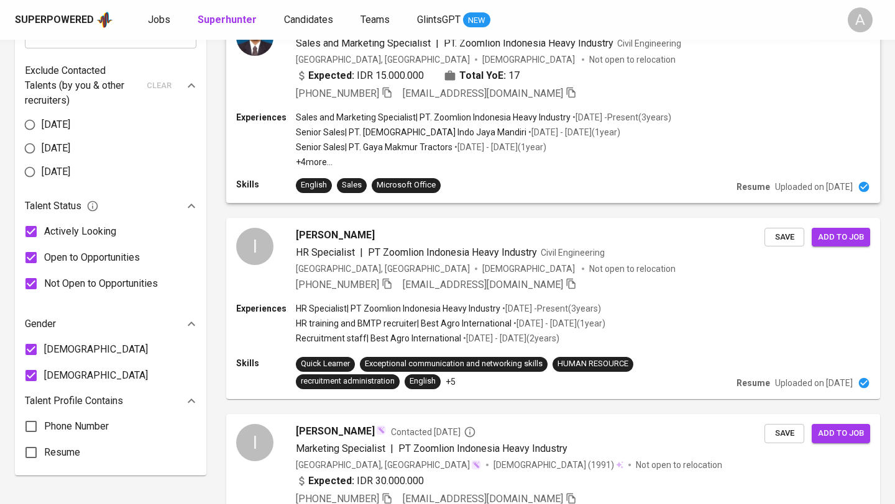
scroll to position [619, 0]
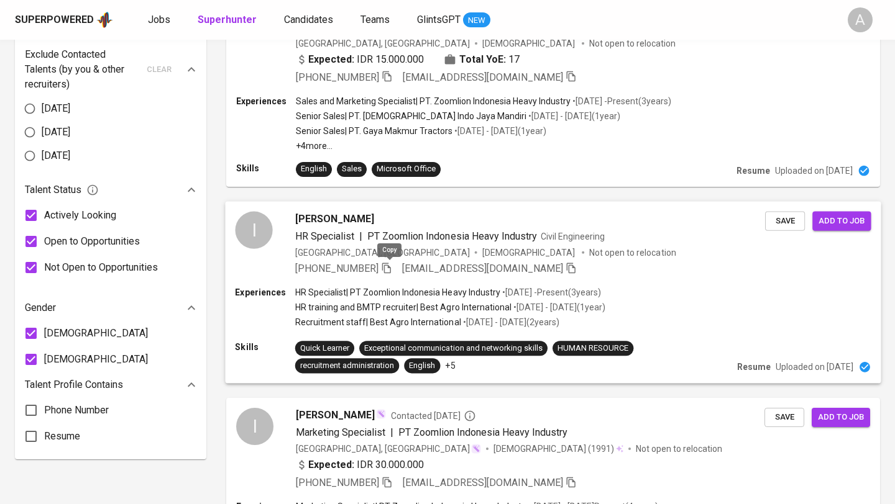
click at [387, 267] on icon "button" at bounding box center [386, 268] width 9 height 11
